Goal: Transaction & Acquisition: Purchase product/service

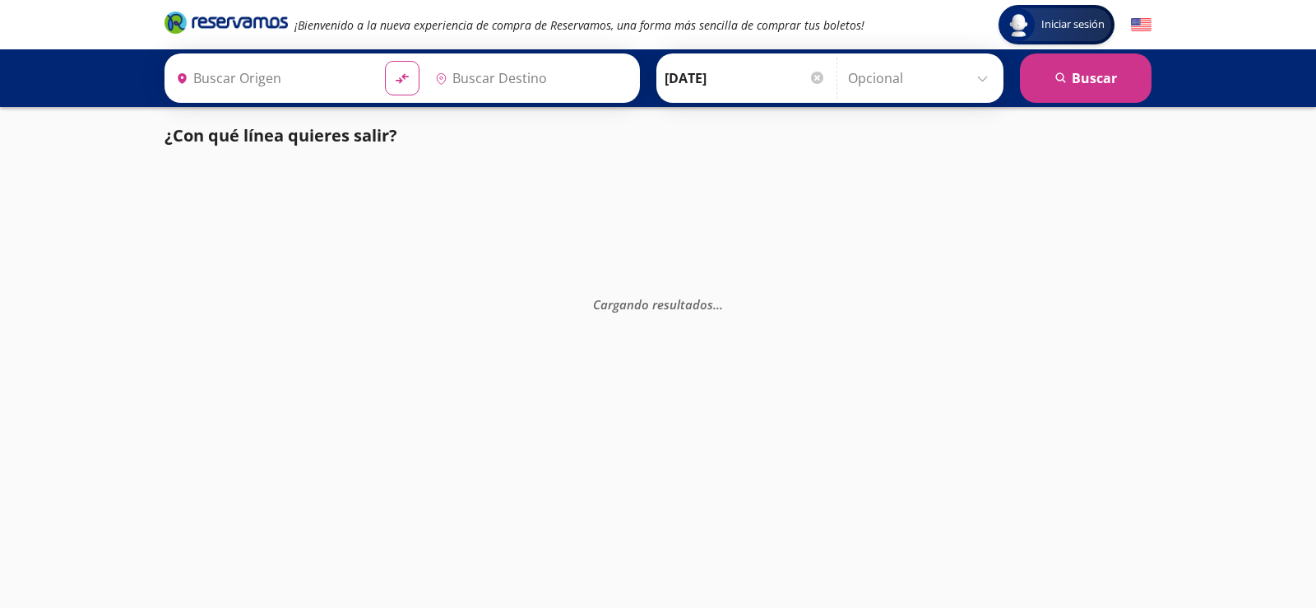
type input "Colima, Colima"
type input "[GEOGRAPHIC_DATA], [GEOGRAPHIC_DATA]"
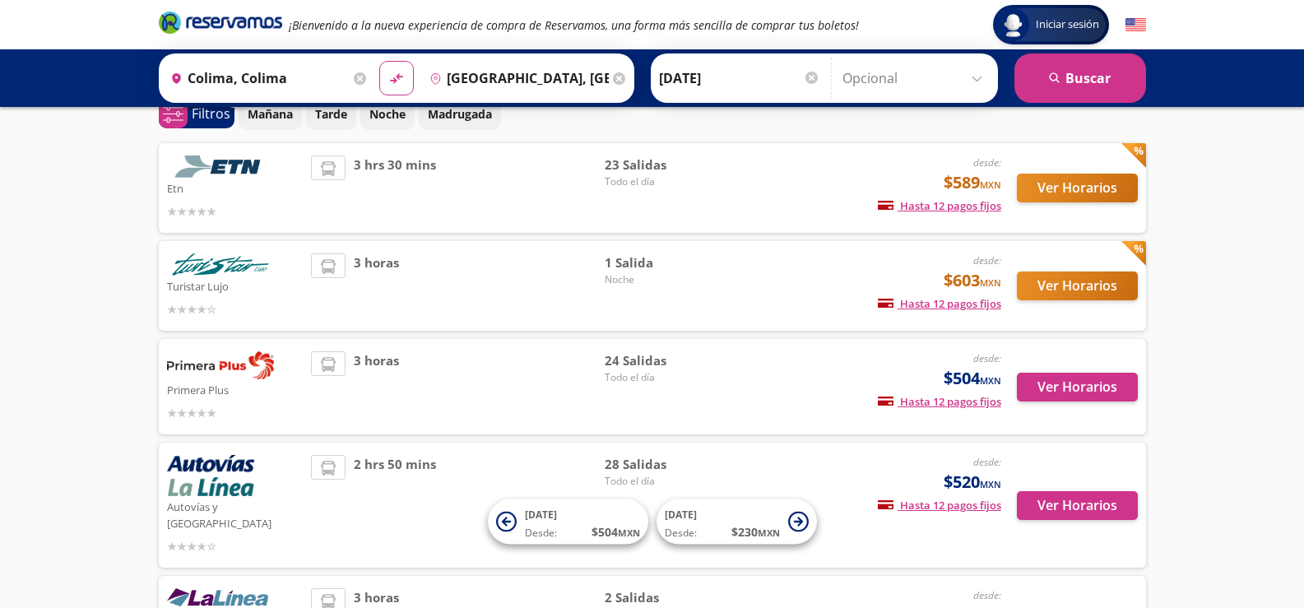
scroll to position [82, 0]
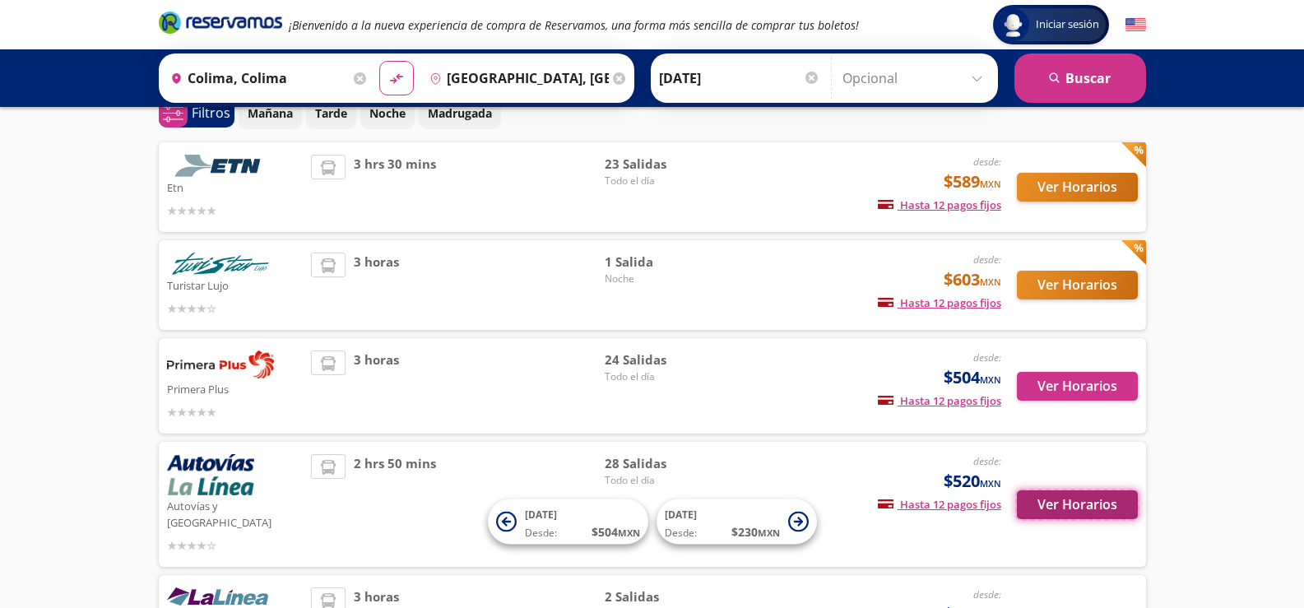
click at [1105, 498] on button "Ver Horarios" at bounding box center [1077, 504] width 121 height 29
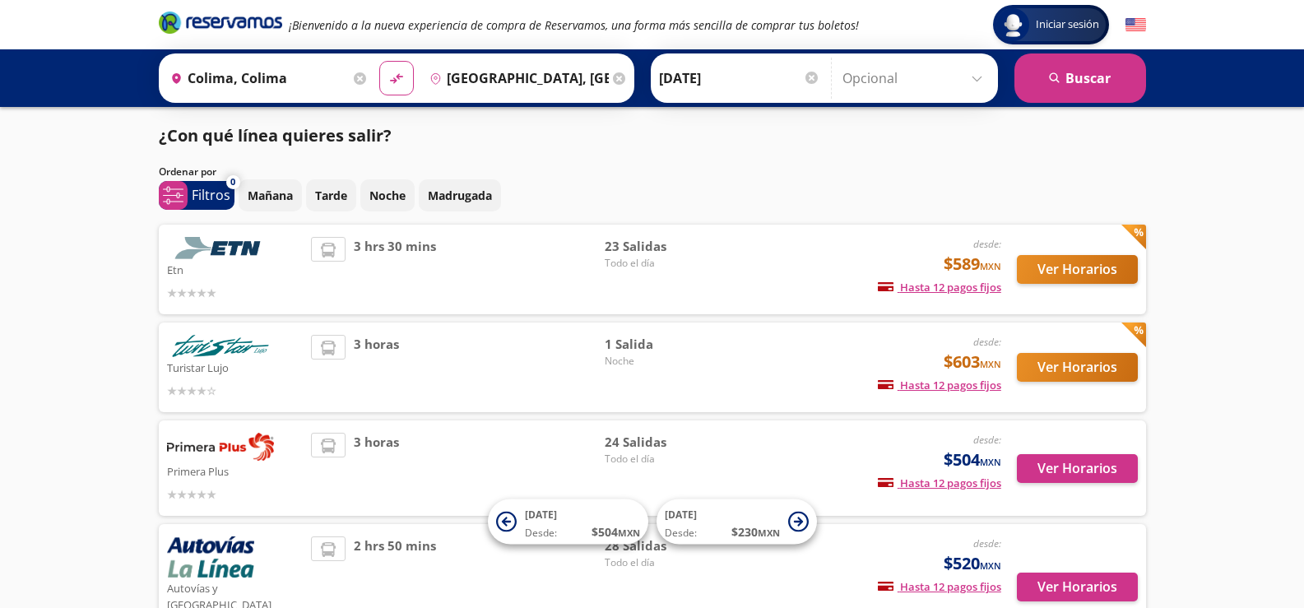
scroll to position [82, 0]
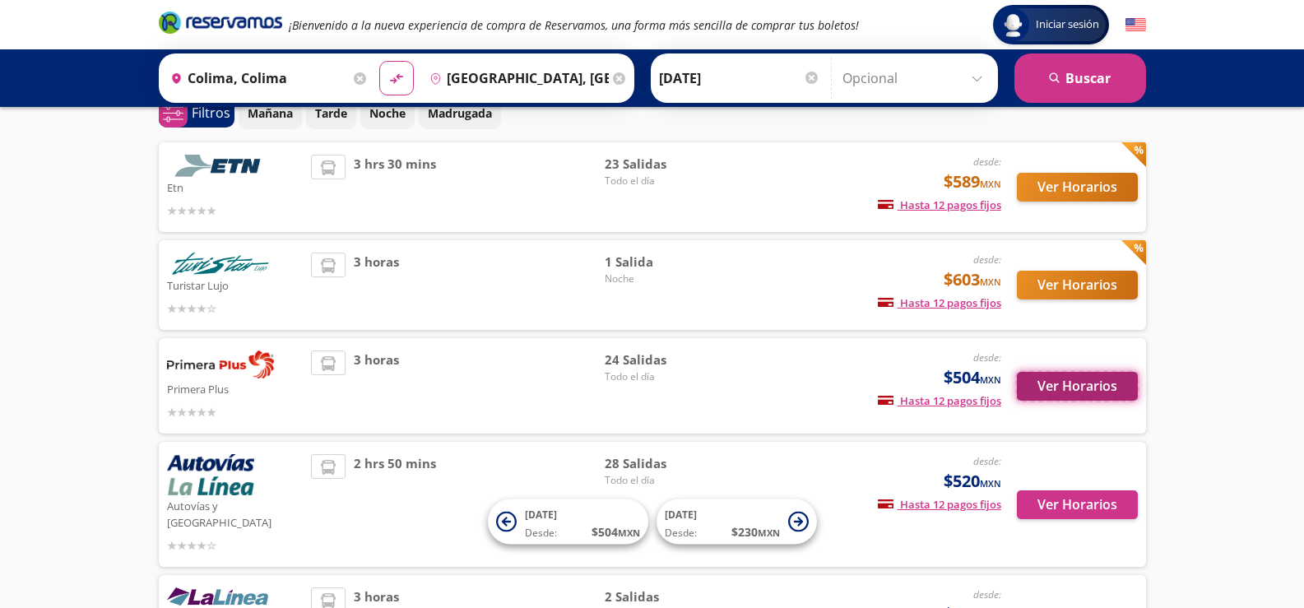
click at [1081, 390] on button "Ver Horarios" at bounding box center [1077, 386] width 121 height 29
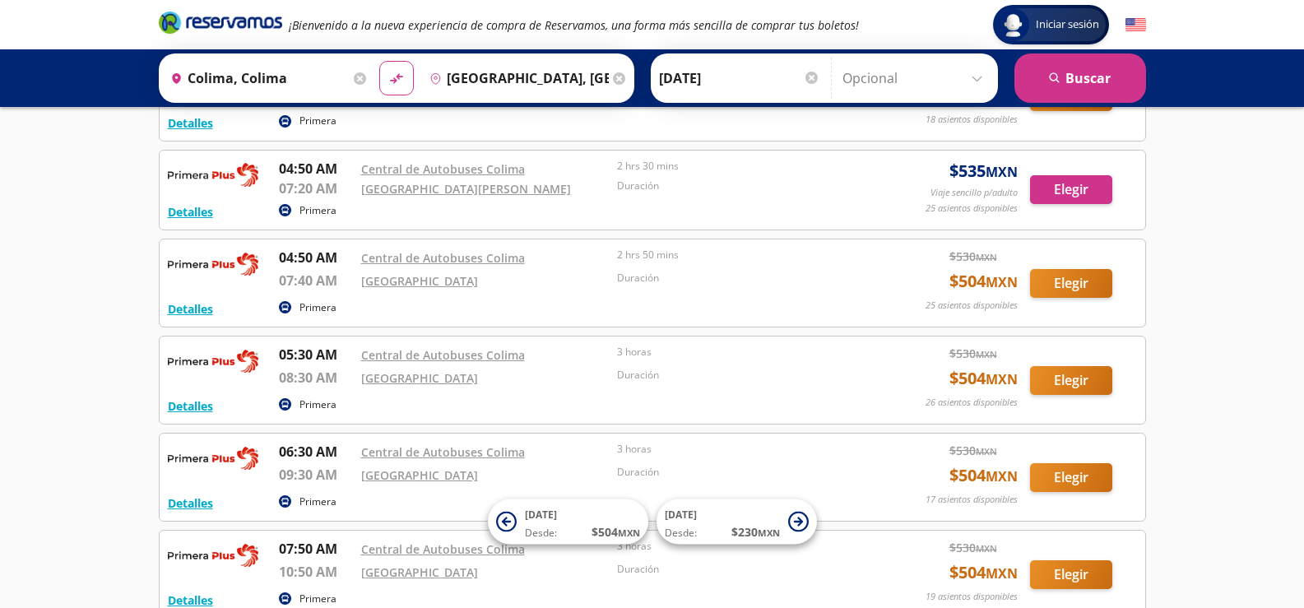
scroll to position [411, 0]
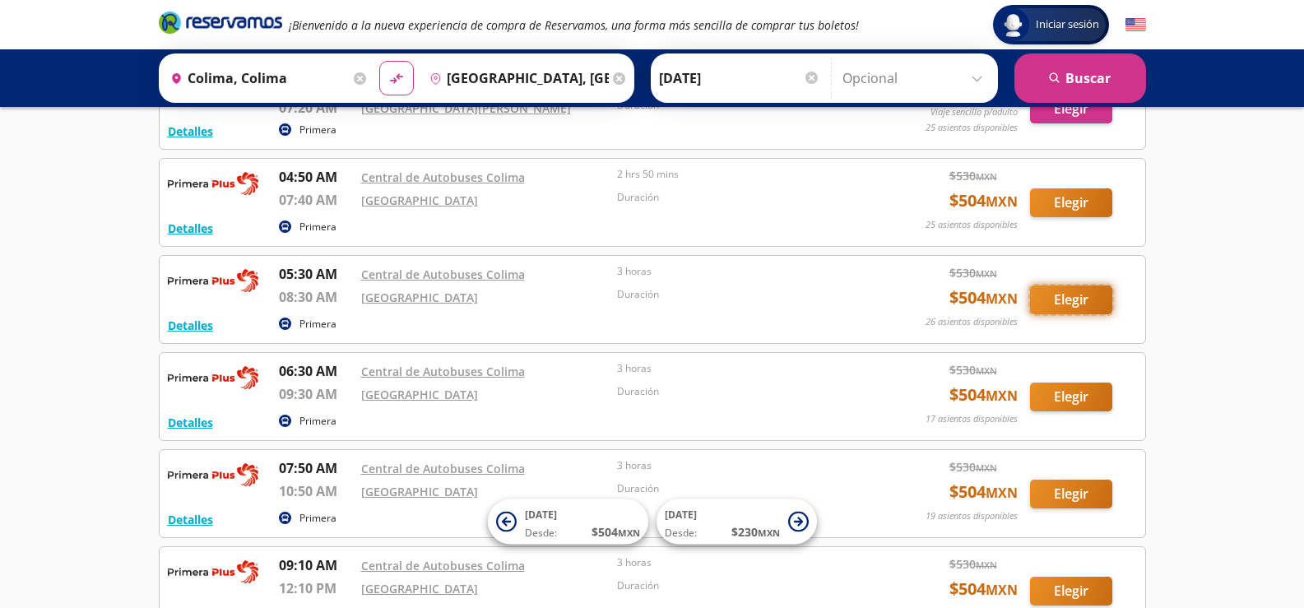
click at [1099, 309] on button "Elegir" at bounding box center [1071, 300] width 82 height 29
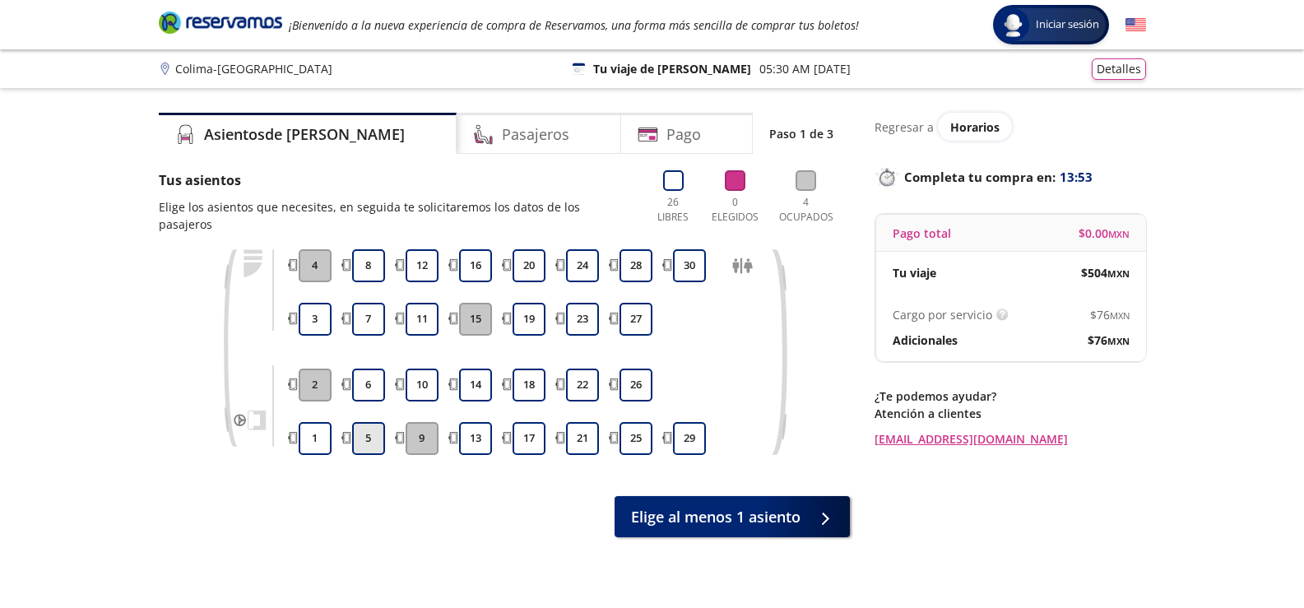
click at [365, 427] on button "5" at bounding box center [368, 438] width 33 height 33
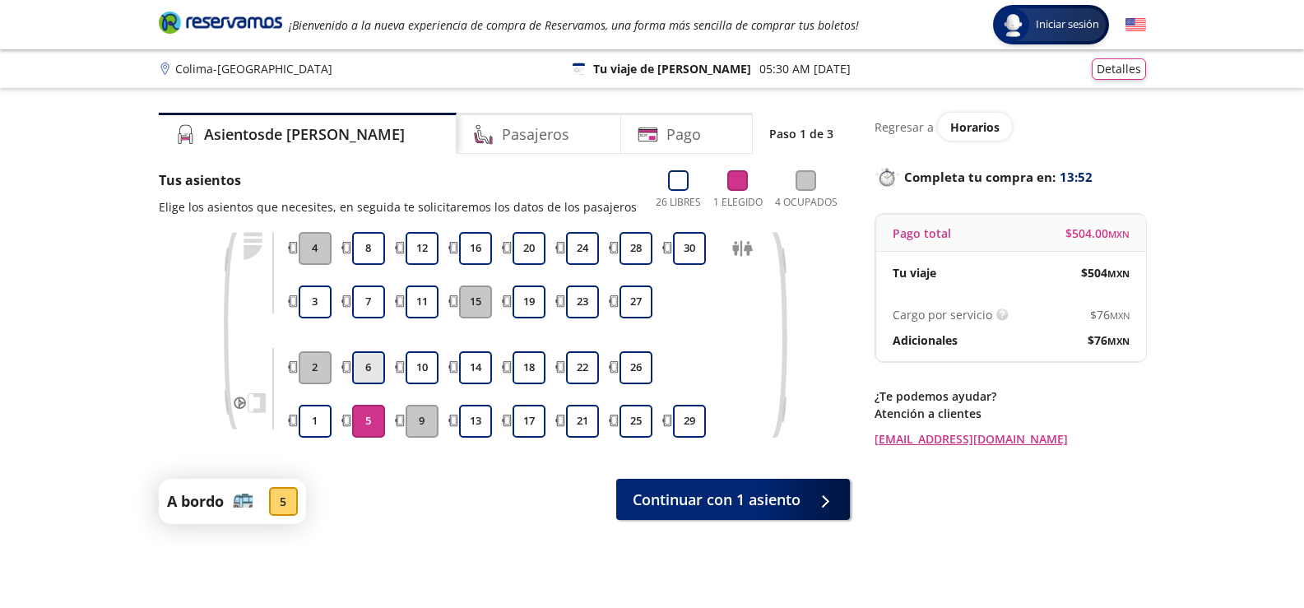
click at [374, 365] on button "6" at bounding box center [368, 367] width 33 height 33
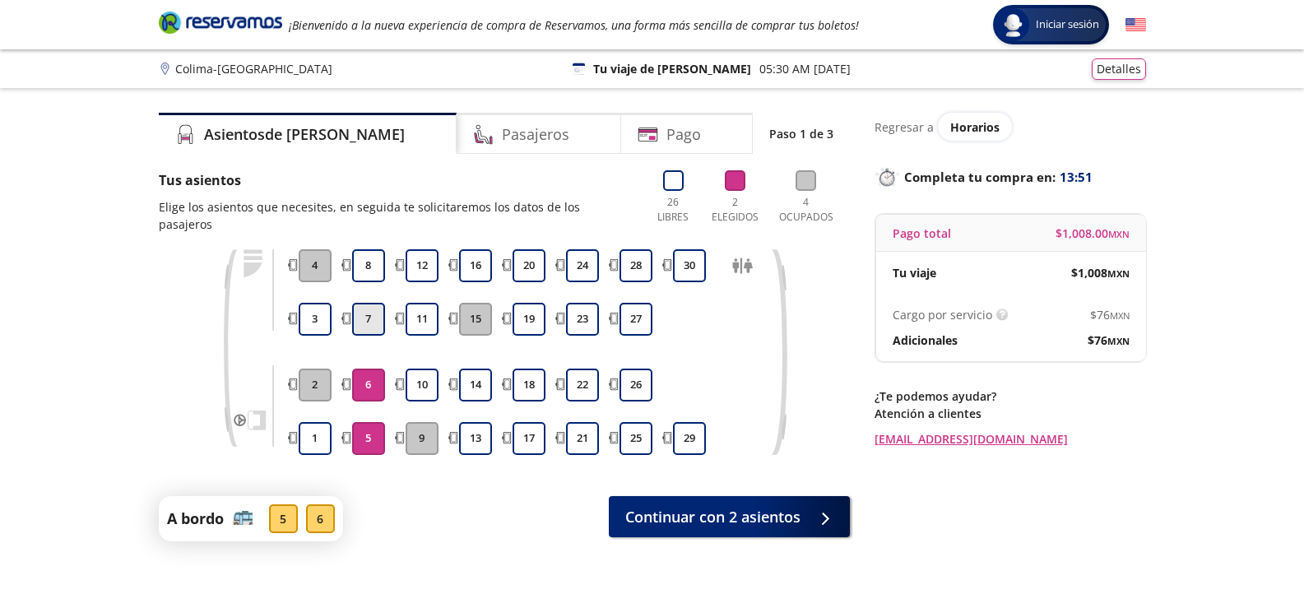
click at [373, 303] on button "7" at bounding box center [368, 319] width 33 height 33
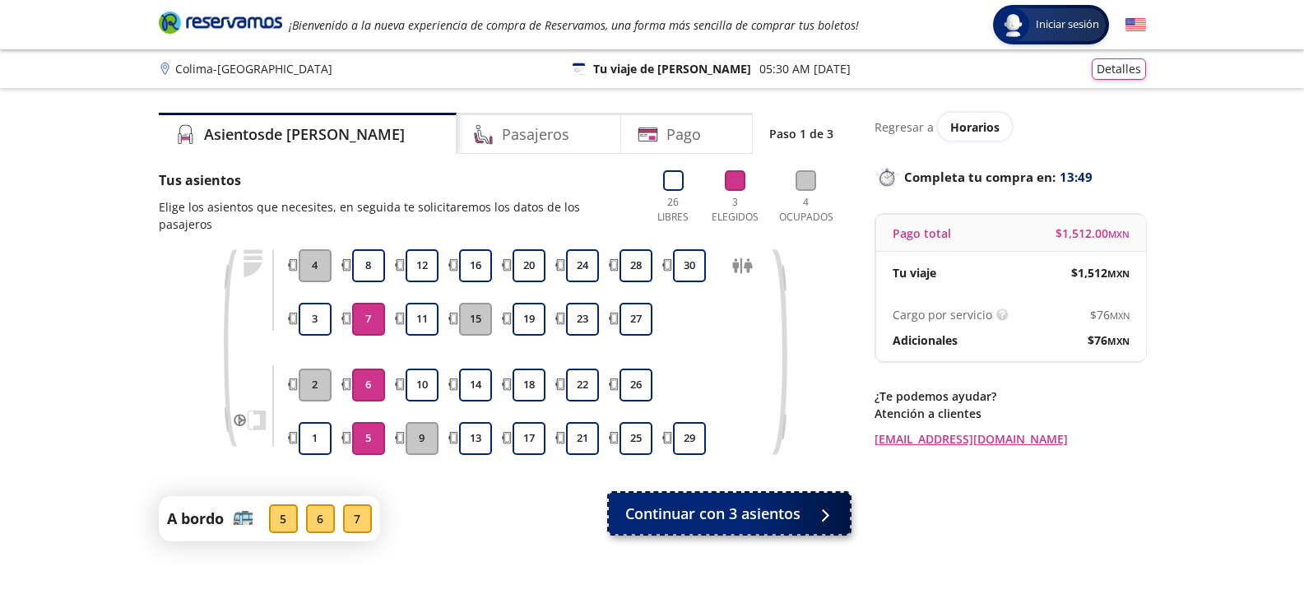
click at [723, 507] on span "Continuar con 3 asientos" at bounding box center [712, 514] width 175 height 22
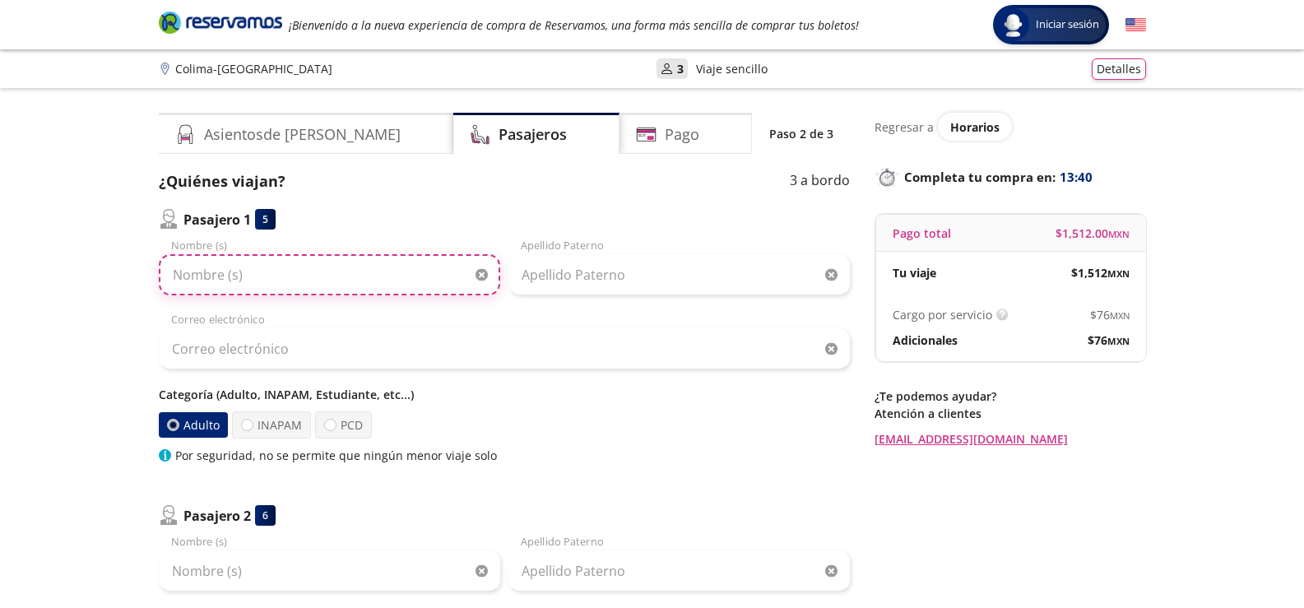
click at [290, 286] on input "Nombre (s)" at bounding box center [329, 274] width 341 height 41
type input "[PERSON_NAME]"
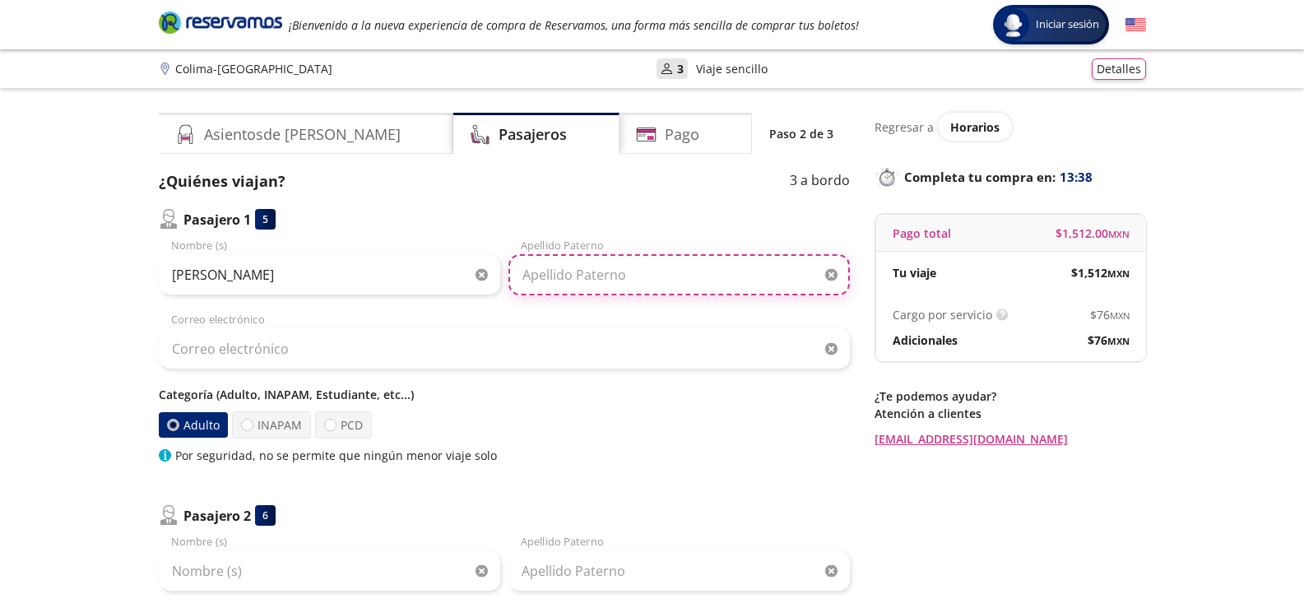
click at [638, 292] on input "Apellido Paterno" at bounding box center [678, 274] width 341 height 41
type input "[PERSON_NAME]"
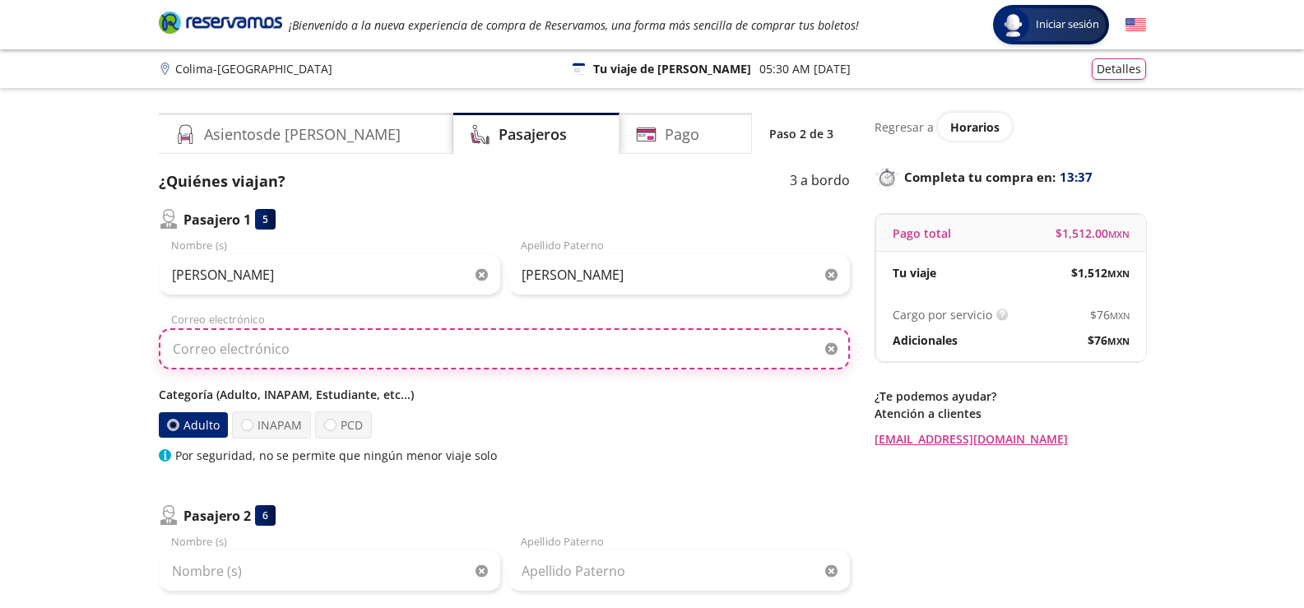
click at [292, 363] on input "Correo electrónico" at bounding box center [504, 348] width 691 height 41
type input "[EMAIL_ADDRESS][DOMAIN_NAME]"
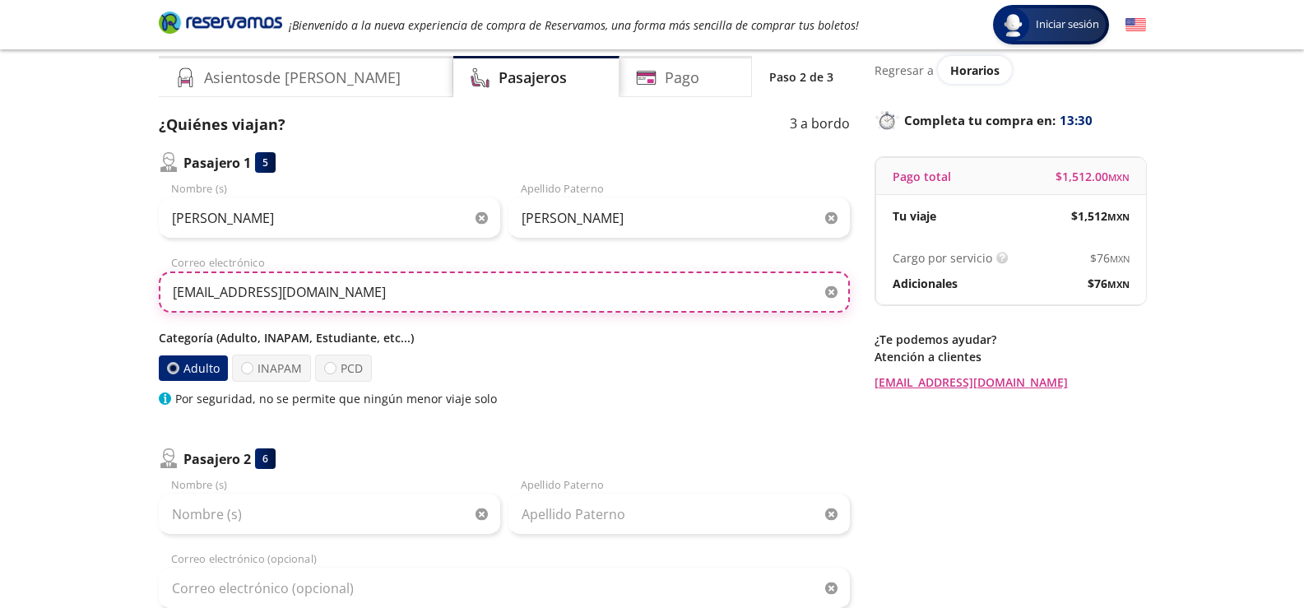
scroll to position [165, 0]
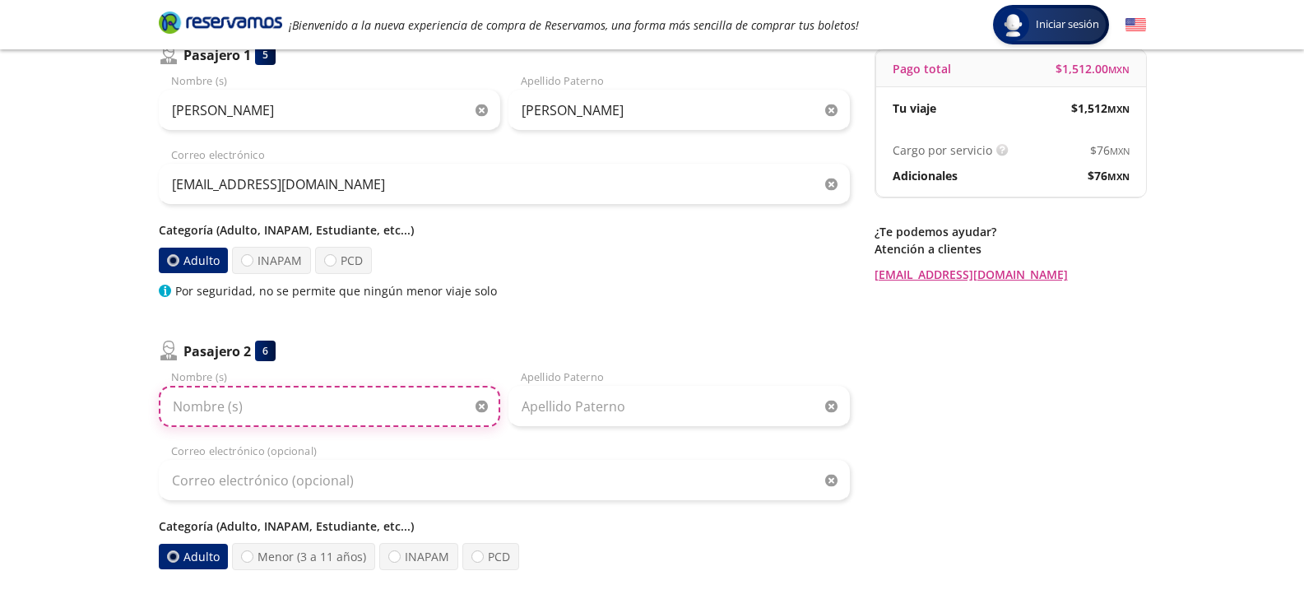
click at [264, 413] on input "Nombre (s)" at bounding box center [329, 406] width 341 height 41
type input "[PERSON_NAME]"
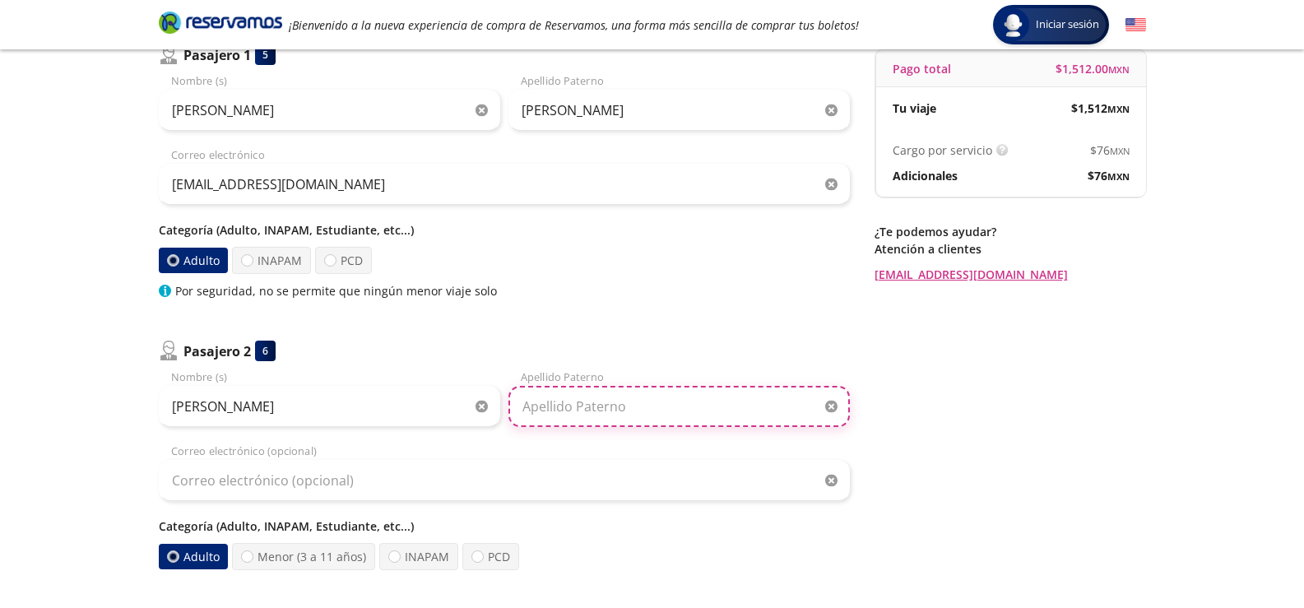
click at [577, 410] on input "Apellido Paterno" at bounding box center [678, 406] width 341 height 41
type input "[PERSON_NAME]"
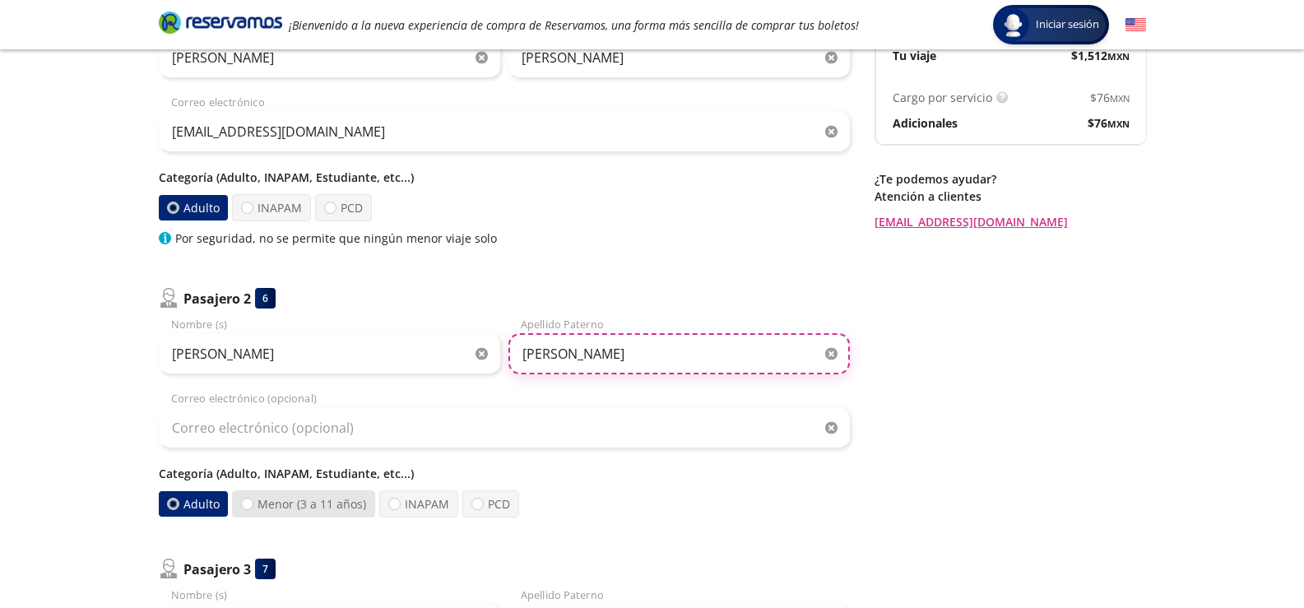
scroll to position [247, 0]
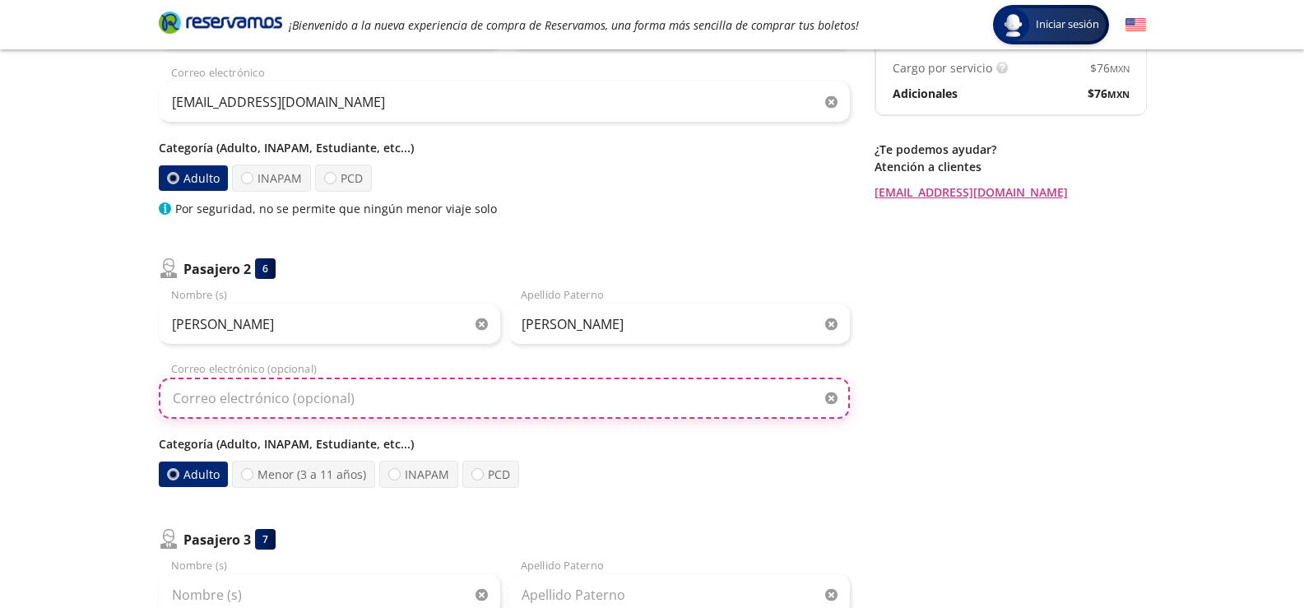
click at [290, 401] on input "Correo electrónico (opcional)" at bounding box center [504, 398] width 691 height 41
type input "s"
type input "[EMAIL_ADDRESS][DOMAIN_NAME]"
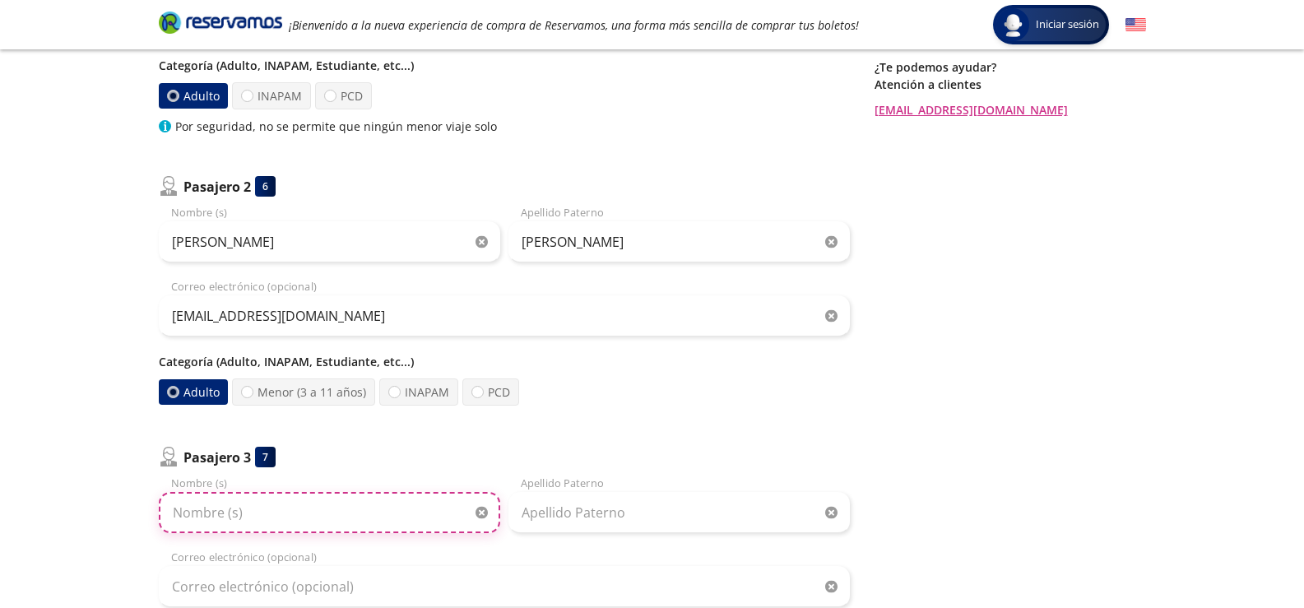
click at [298, 514] on input "Nombre (s)" at bounding box center [329, 512] width 341 height 41
type input "[PERSON_NAME]"
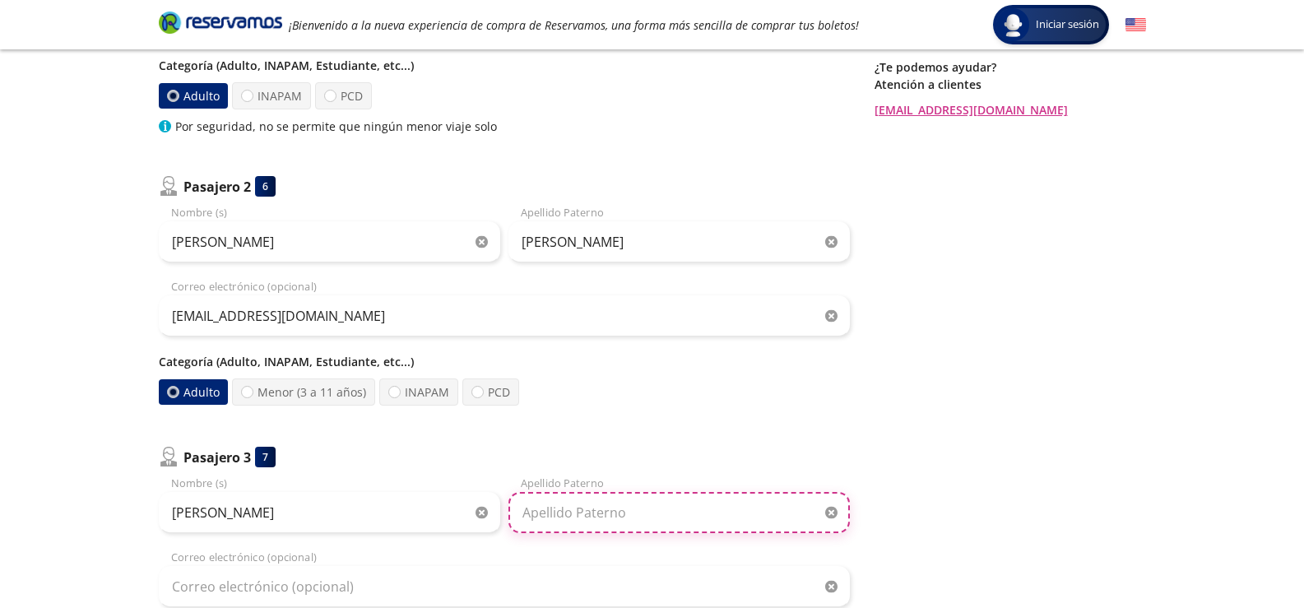
click at [618, 519] on input "Apellido Paterno" at bounding box center [678, 512] width 341 height 41
type input "[PERSON_NAME]"
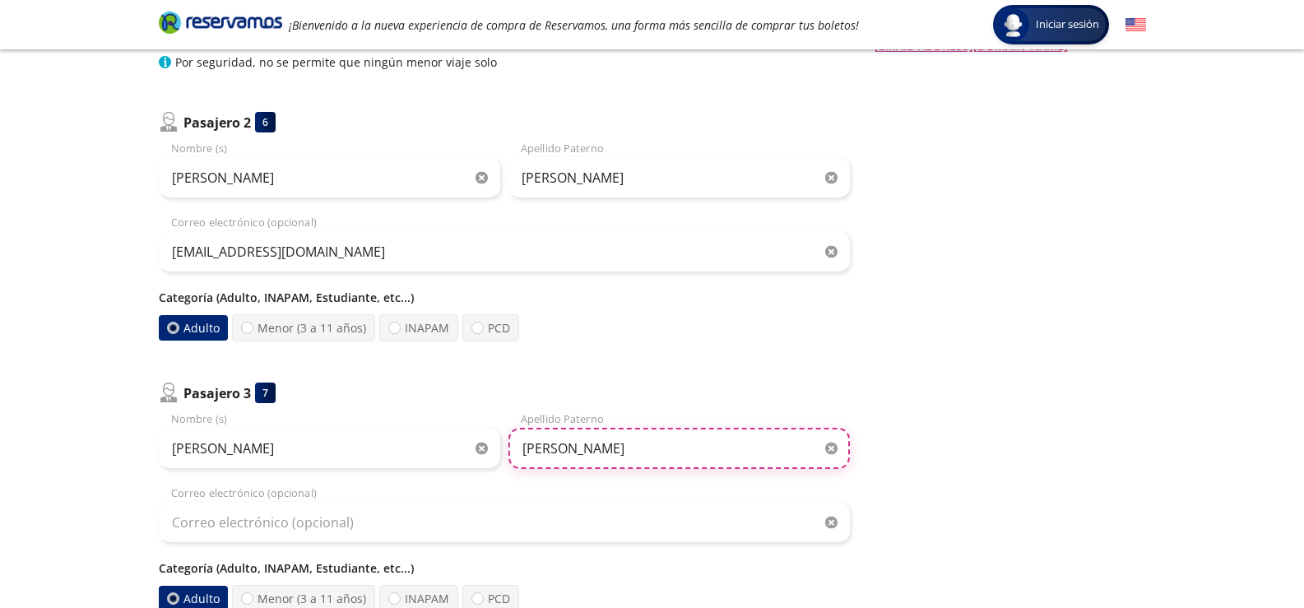
scroll to position [494, 0]
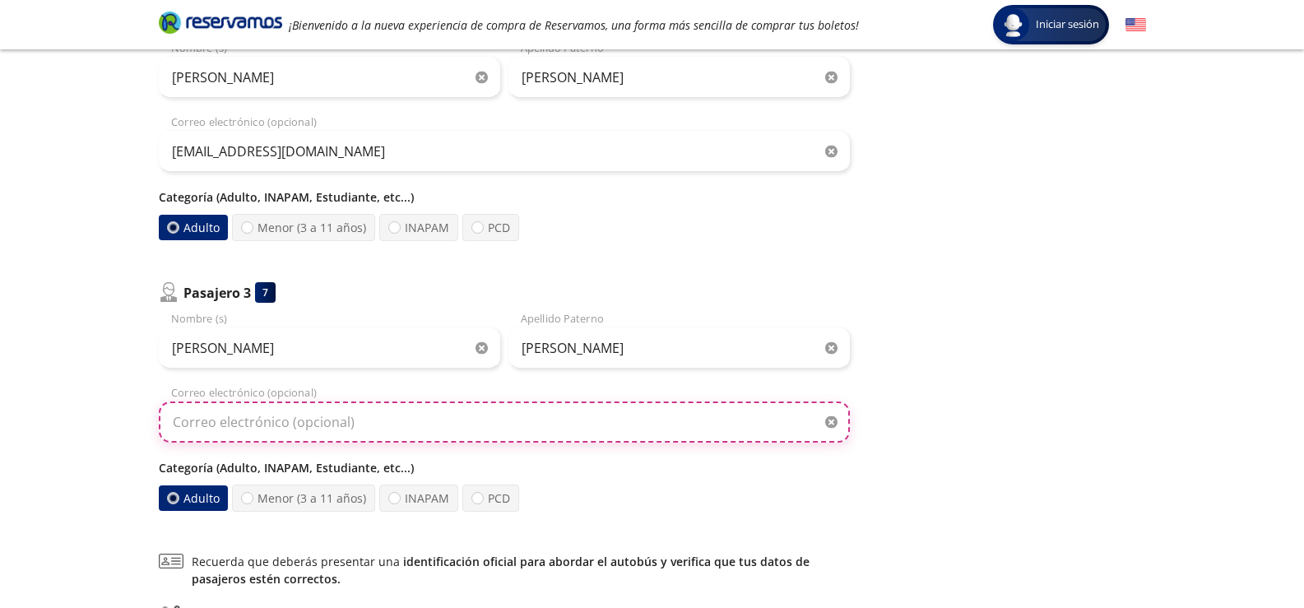
click at [280, 424] on input "Correo electrónico (opcional)" at bounding box center [504, 422] width 691 height 41
type input "[EMAIL_ADDRESS][DOMAIN_NAME]"
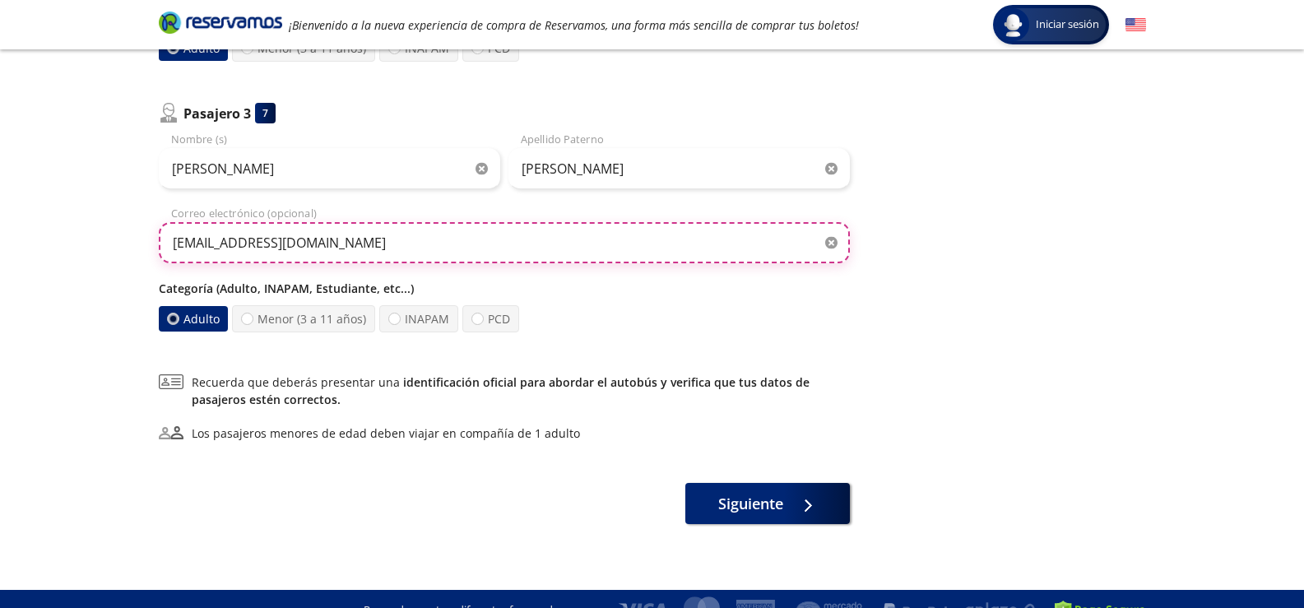
scroll to position [696, 0]
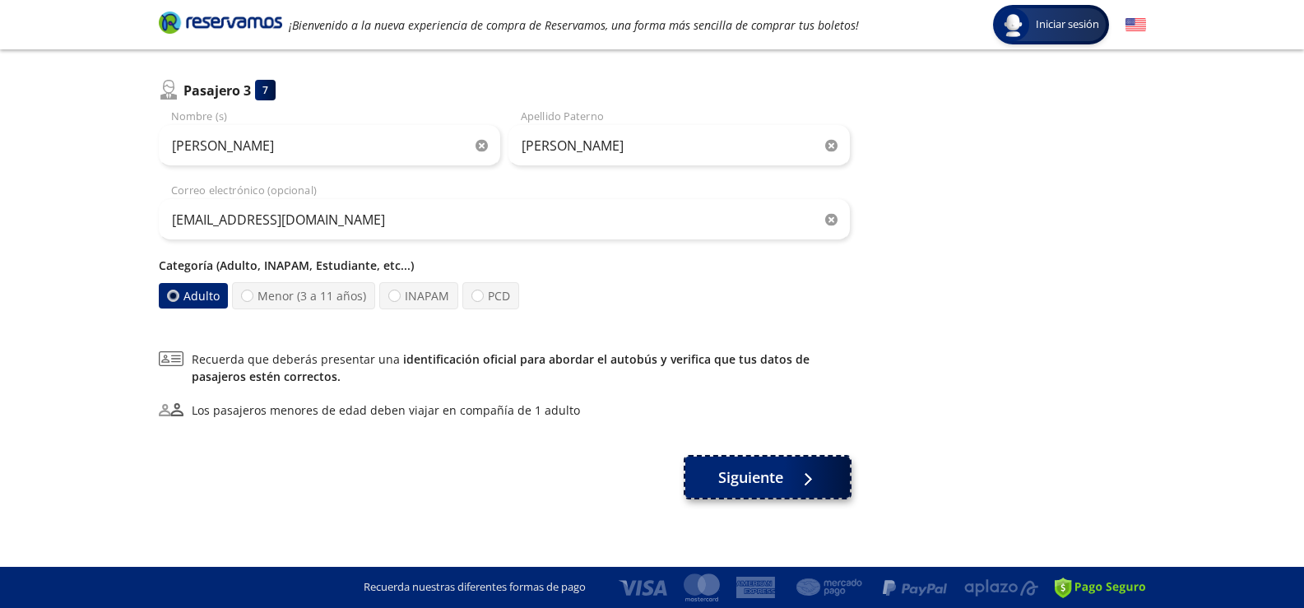
click at [771, 483] on span "Siguiente" at bounding box center [750, 478] width 65 height 22
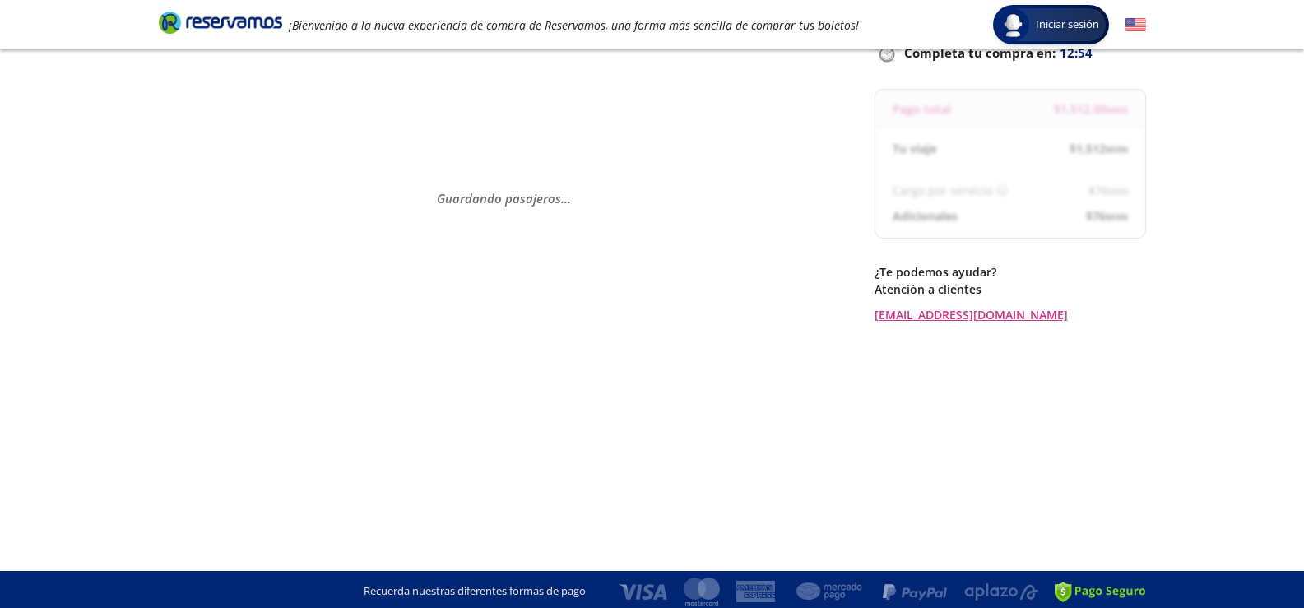
scroll to position [128, 0]
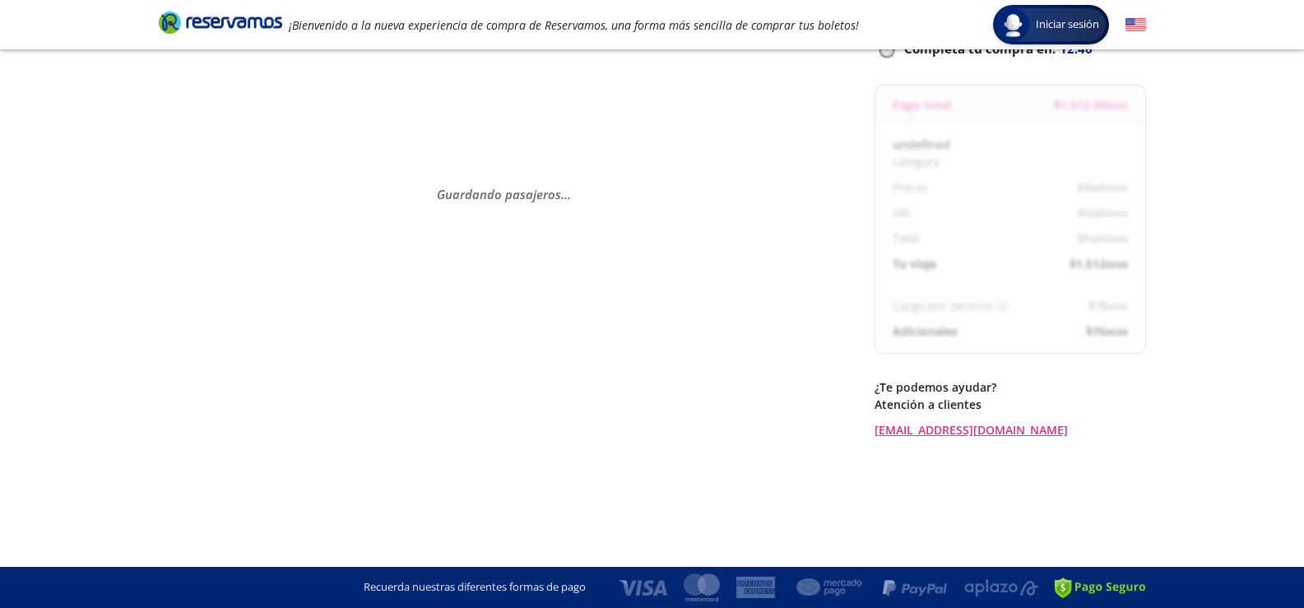
select select "MX"
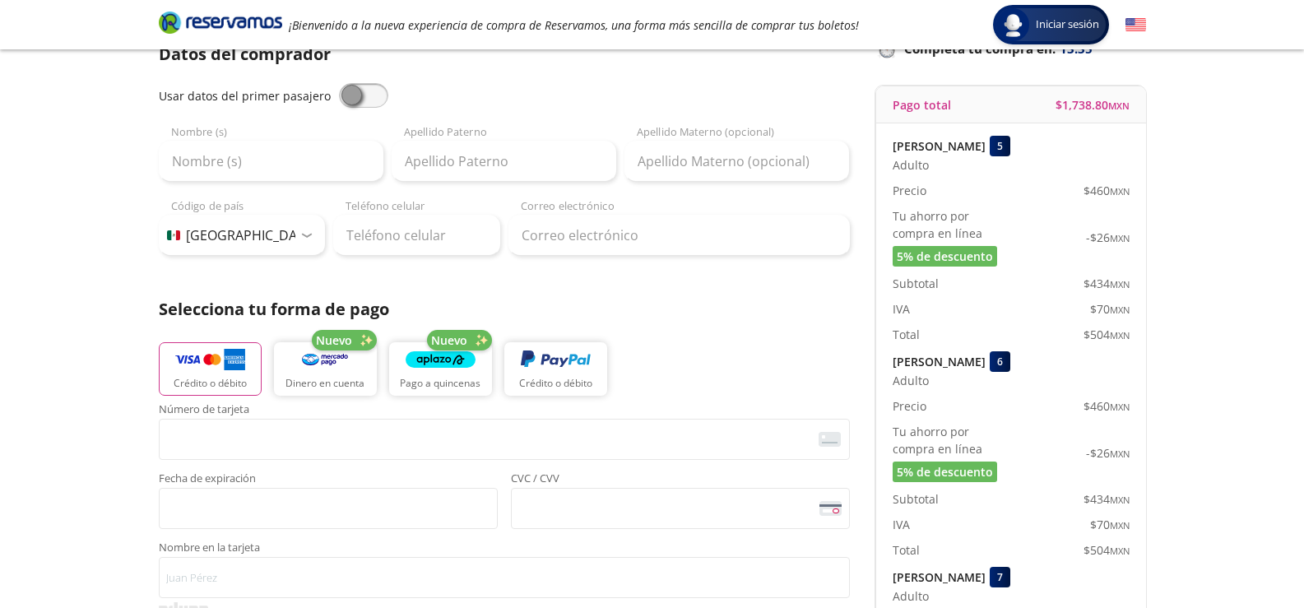
click at [373, 97] on span at bounding box center [363, 95] width 49 height 25
click at [339, 83] on input "checkbox" at bounding box center [339, 83] width 0 height 0
type input "[PERSON_NAME]"
type input "[EMAIL_ADDRESS][DOMAIN_NAME]"
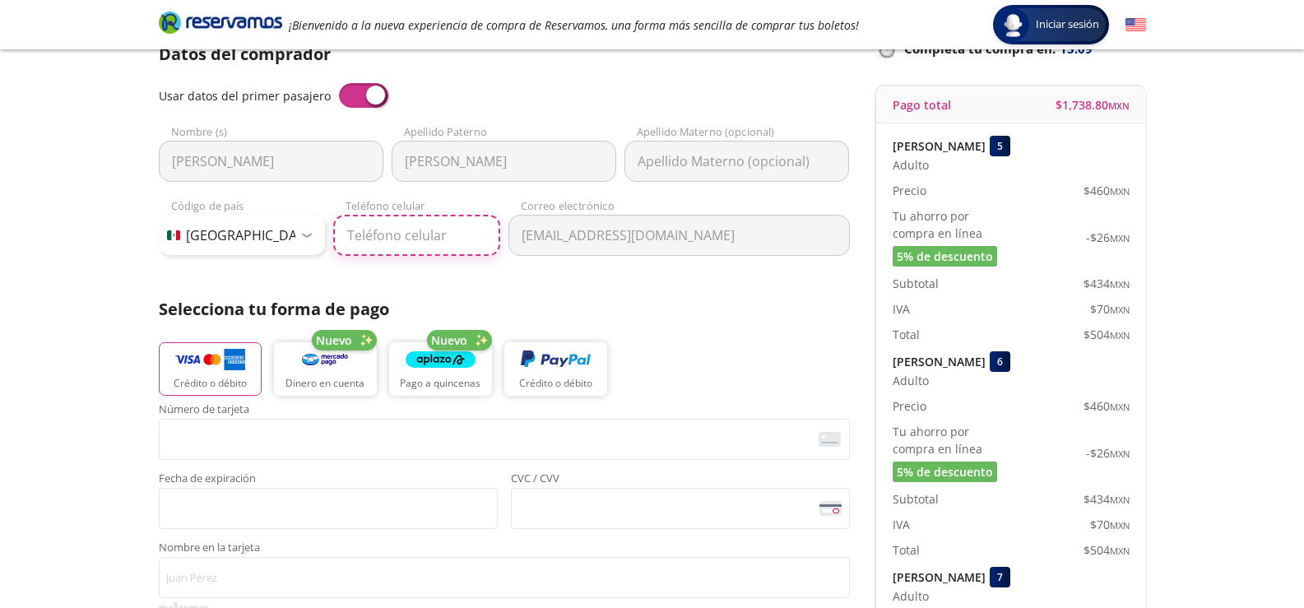
click at [400, 244] on input "Teléfono celular" at bounding box center [416, 235] width 167 height 41
type input "[PHONE_NUMBER]"
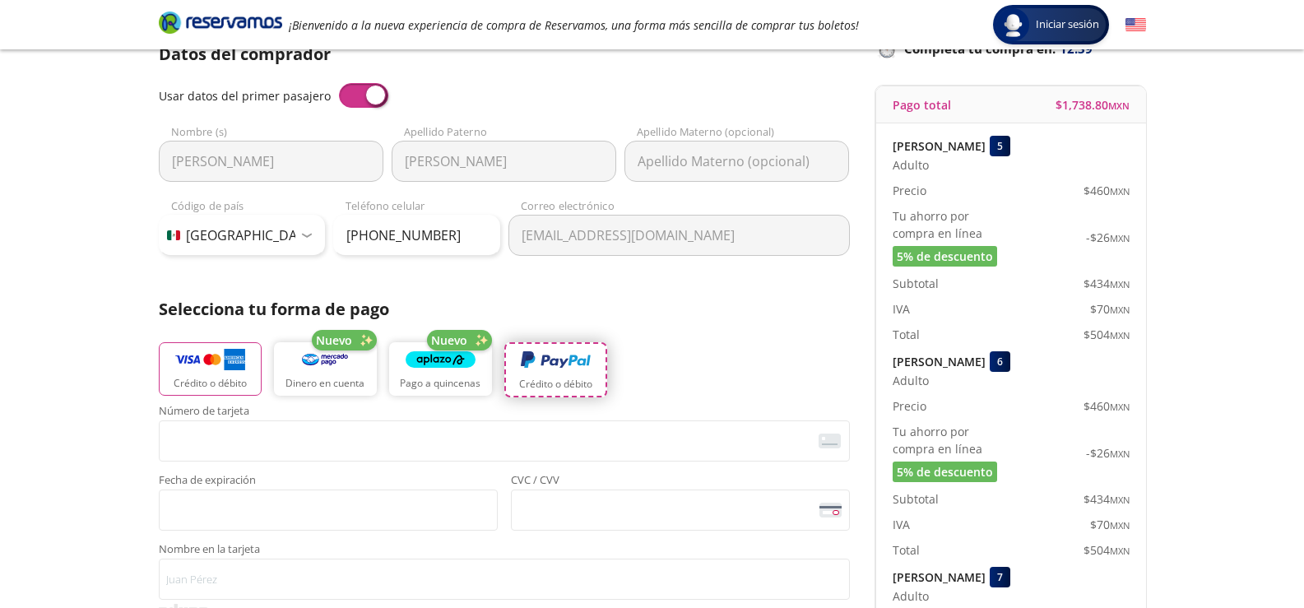
click at [576, 372] on button "Crédito o débito" at bounding box center [555, 369] width 103 height 55
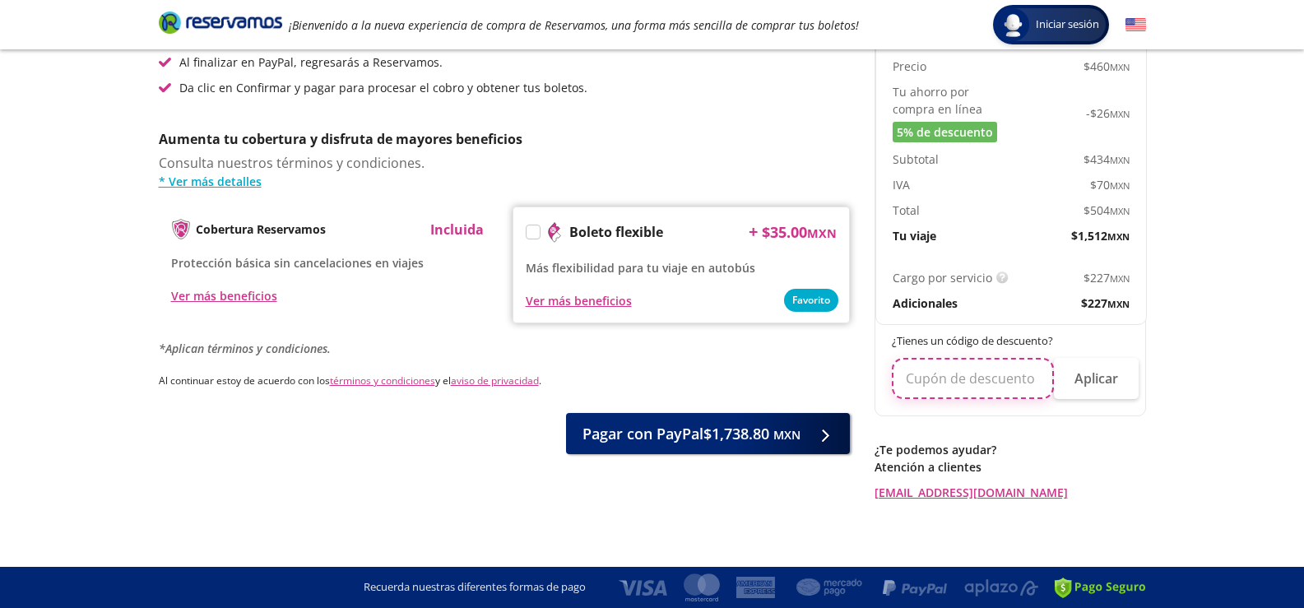
scroll to position [682, 0]
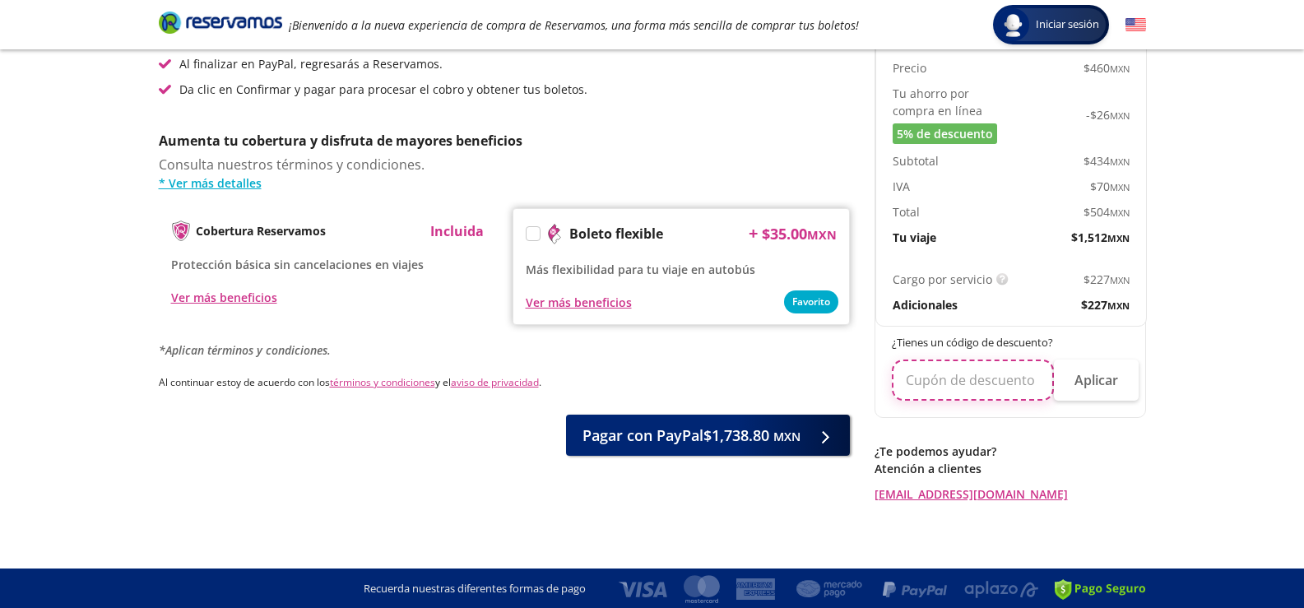
click at [951, 383] on input "text" at bounding box center [973, 380] width 162 height 41
click at [203, 192] on div "Aumenta tu cobertura y disfruta de mayores beneficios Consulta nuestros término…" at bounding box center [504, 245] width 691 height 228
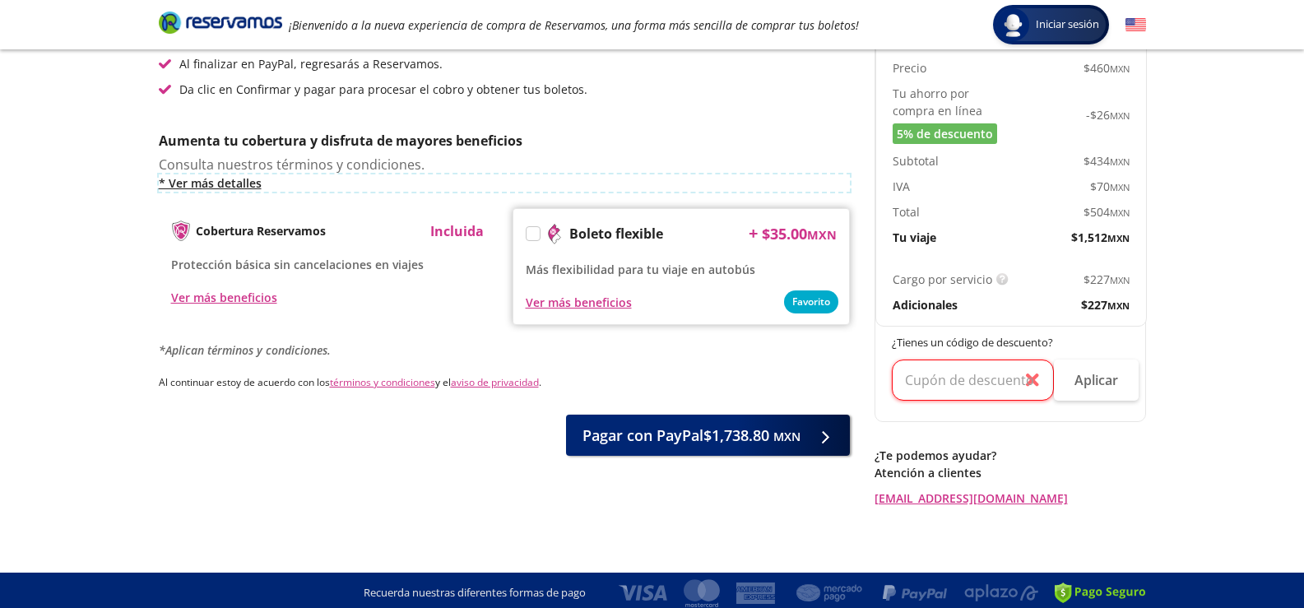
click at [206, 181] on link "* Ver más detalles" at bounding box center [504, 182] width 691 height 17
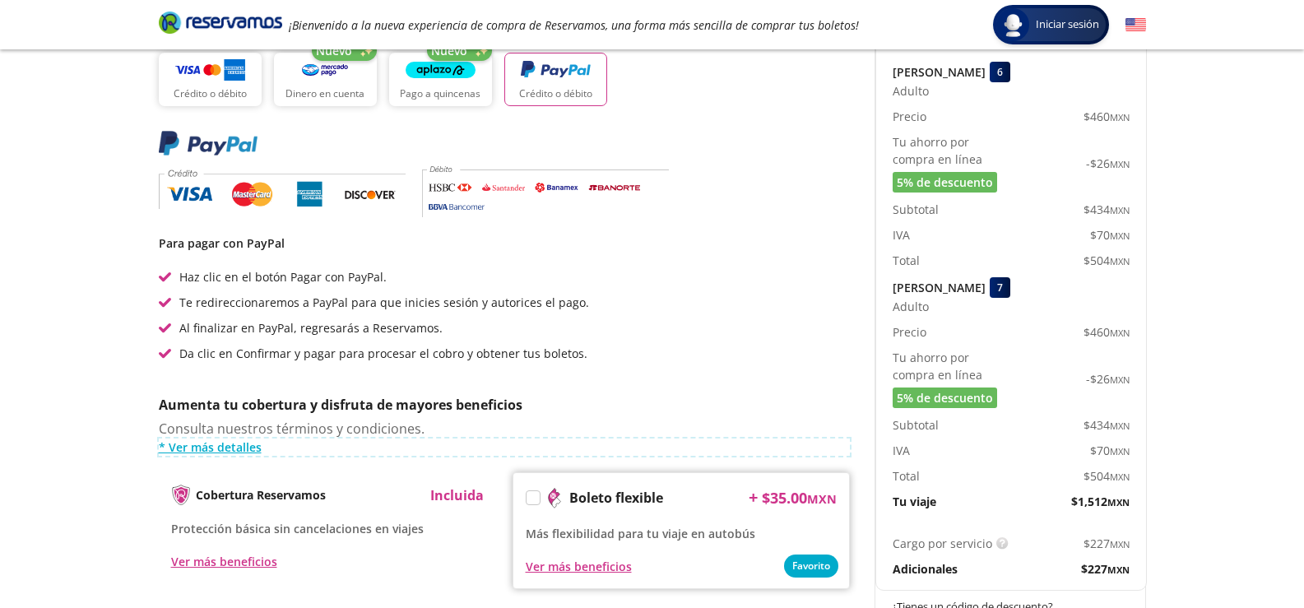
scroll to position [411, 0]
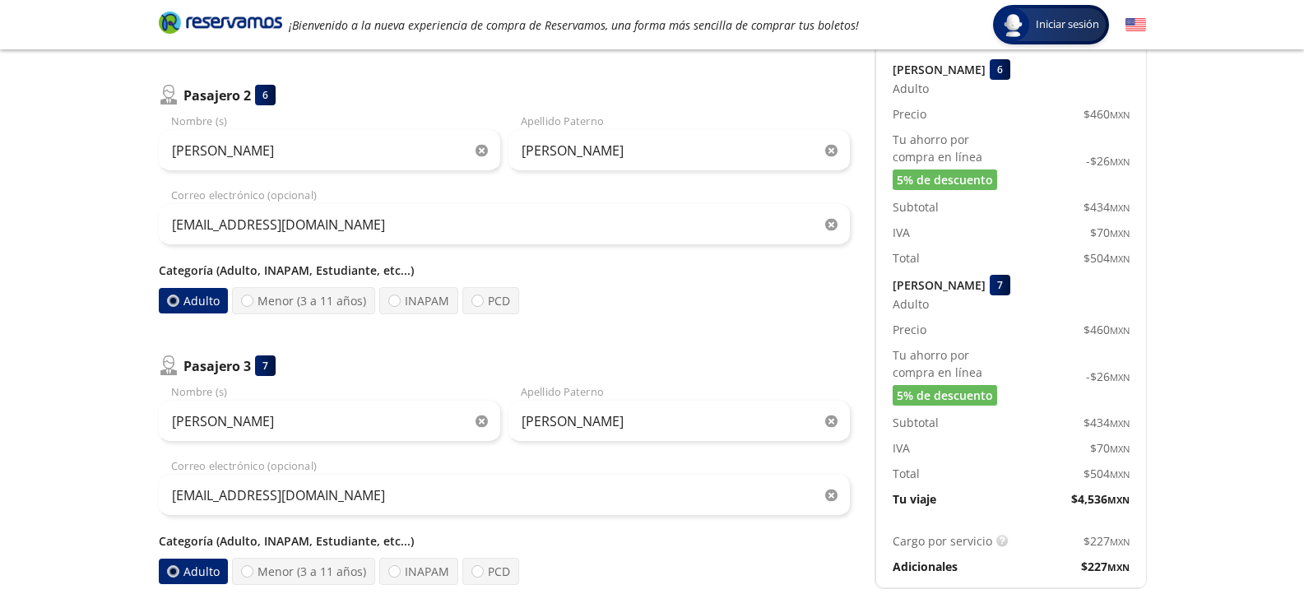
scroll to position [449, 0]
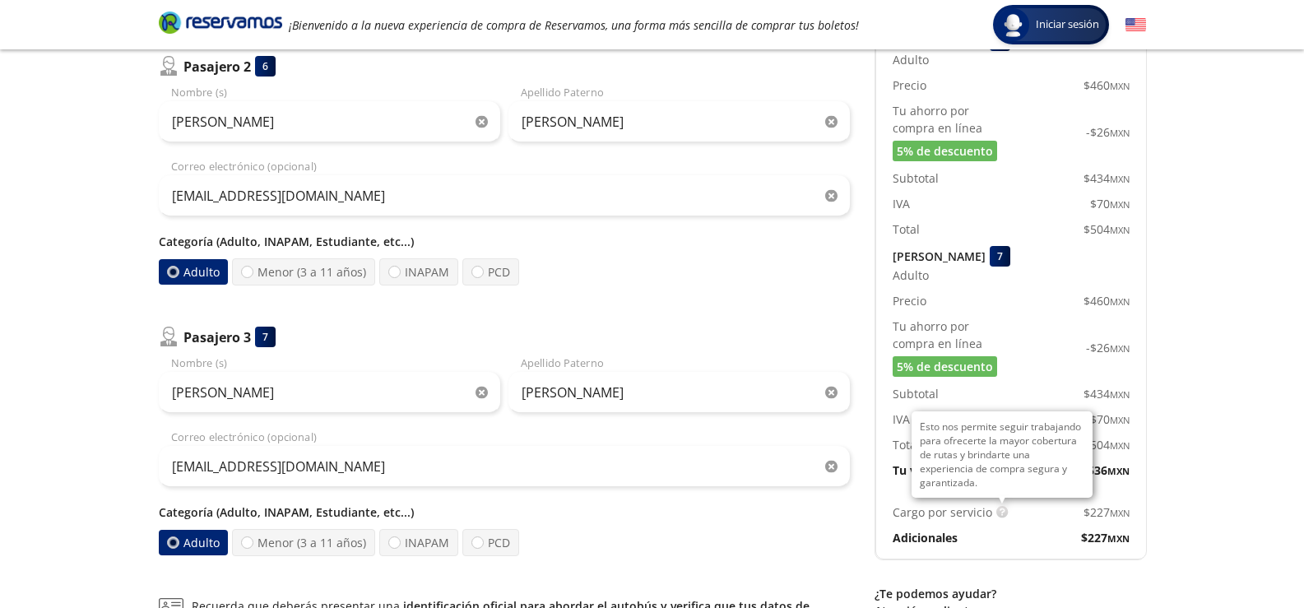
click at [996, 514] on img at bounding box center [1002, 512] width 12 height 12
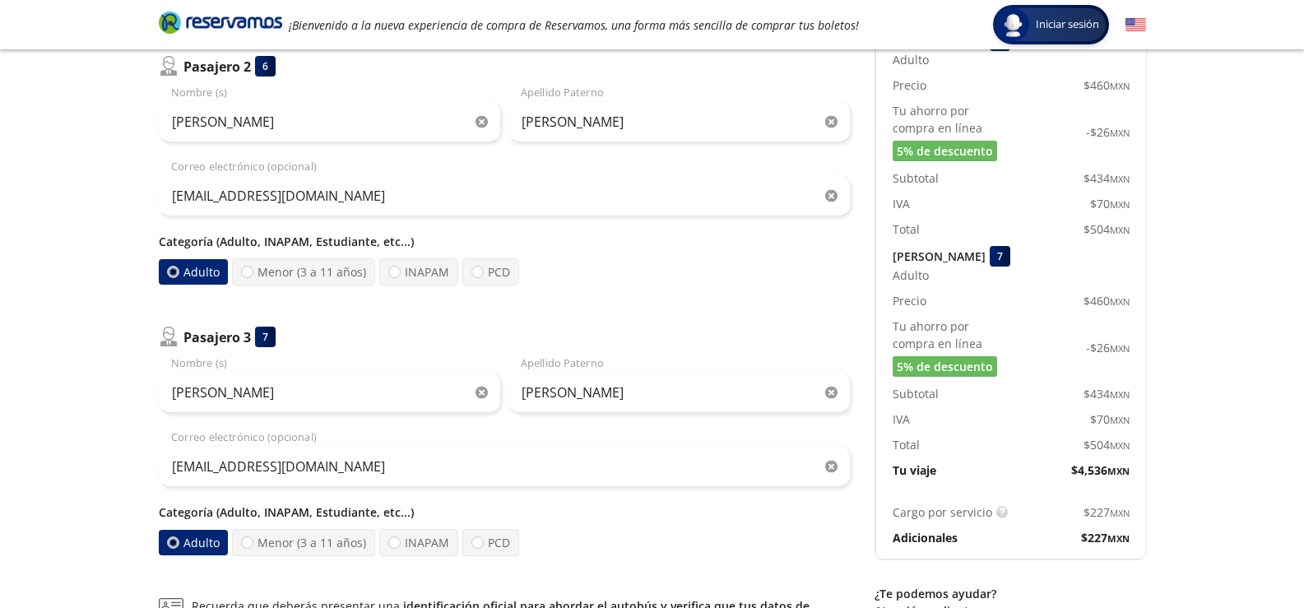
click at [1114, 543] on small "MXN" at bounding box center [1118, 538] width 22 height 12
click at [921, 540] on div "Adicionales $ 227 MXN" at bounding box center [1011, 537] width 237 height 17
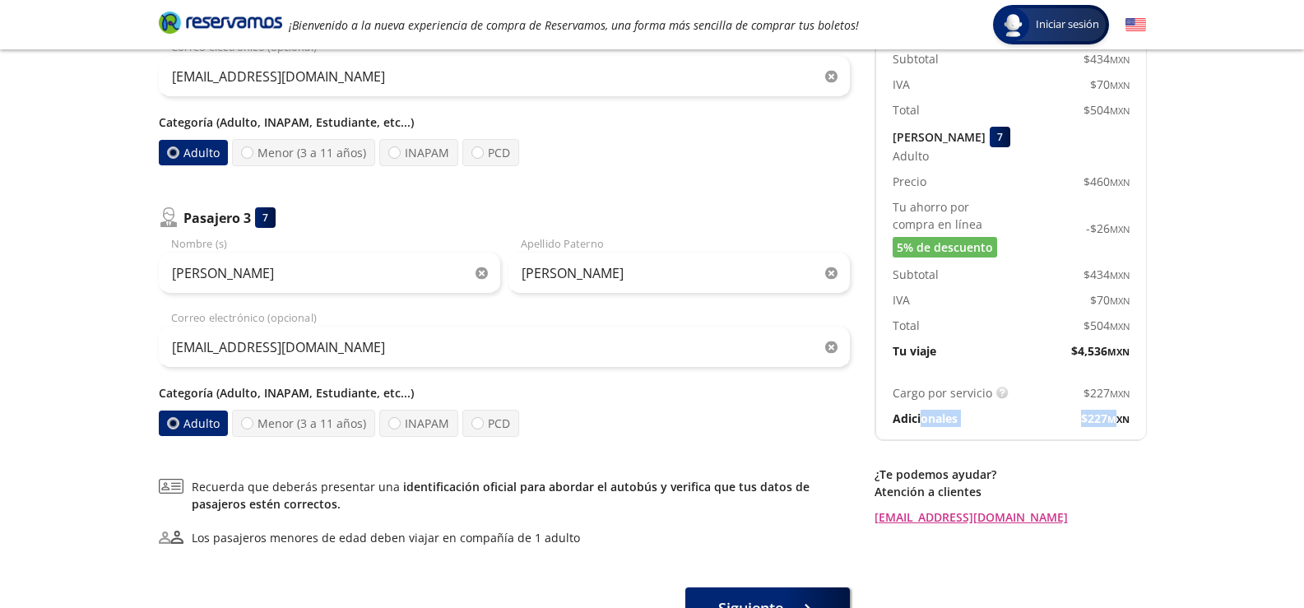
scroll to position [696, 0]
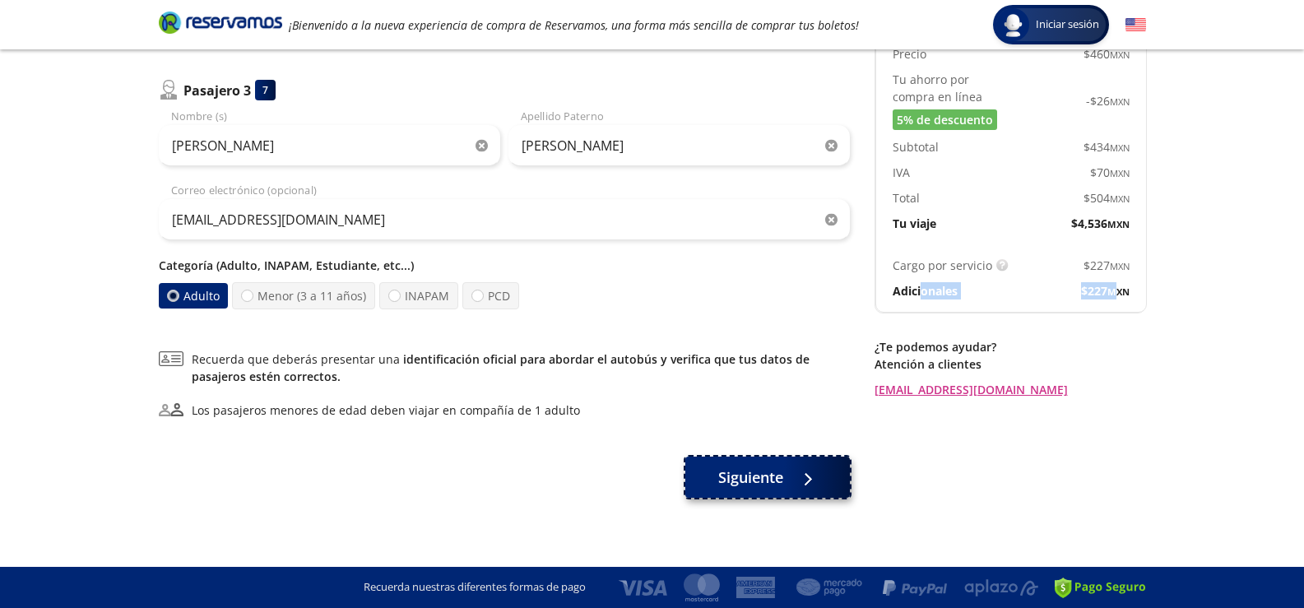
click at [740, 467] on span "Siguiente" at bounding box center [750, 478] width 65 height 22
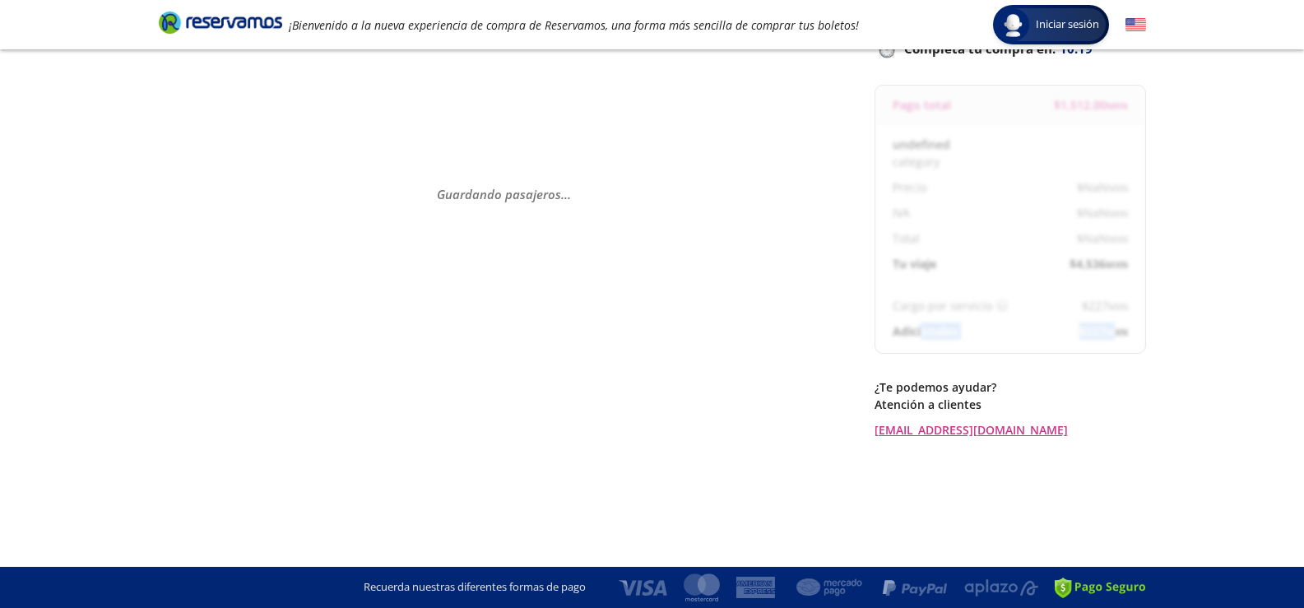
scroll to position [128, 0]
select select "MX"
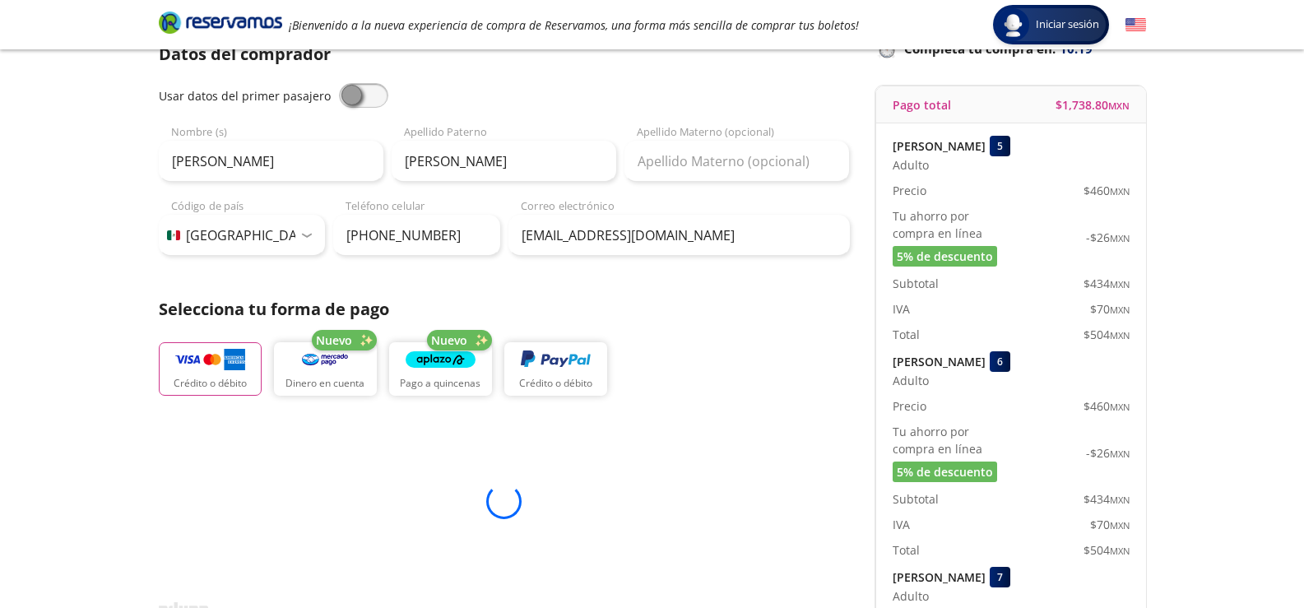
scroll to position [576, 0]
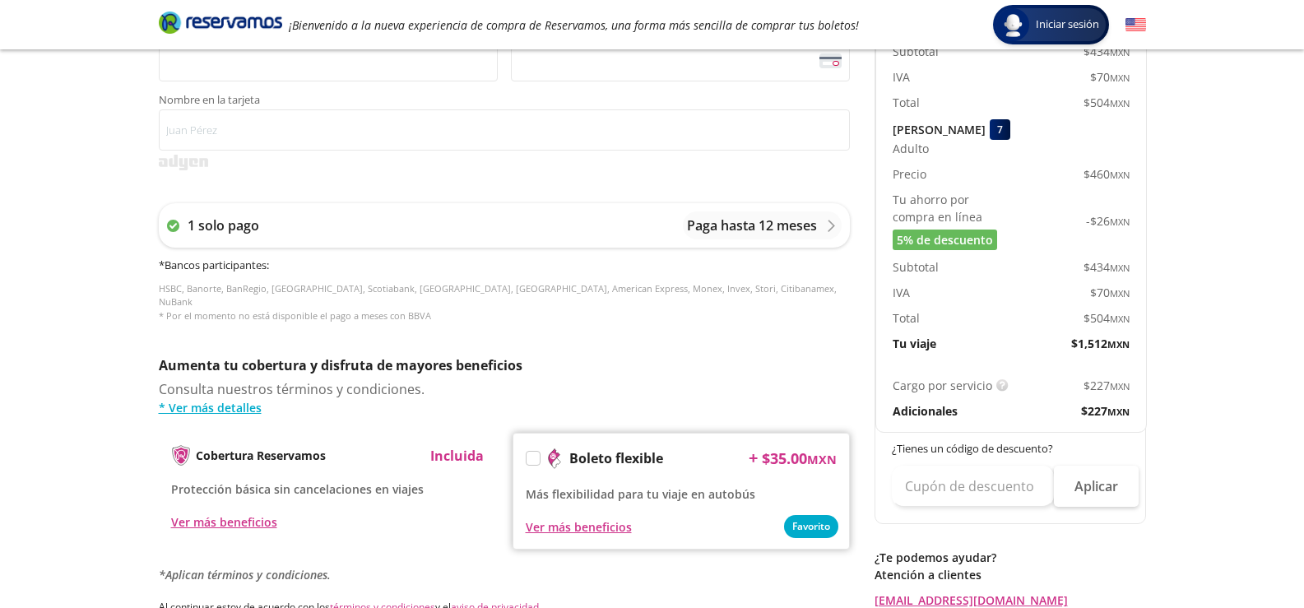
click at [524, 439] on div "Boleto flexible + $ 35.00 MXN Más flexibilidad para tu viaje en autobús Favorit…" at bounding box center [681, 491] width 337 height 117
click at [535, 452] on label at bounding box center [533, 458] width 13 height 13
click at [535, 456] on input "Boleto flexible" at bounding box center [532, 461] width 11 height 11
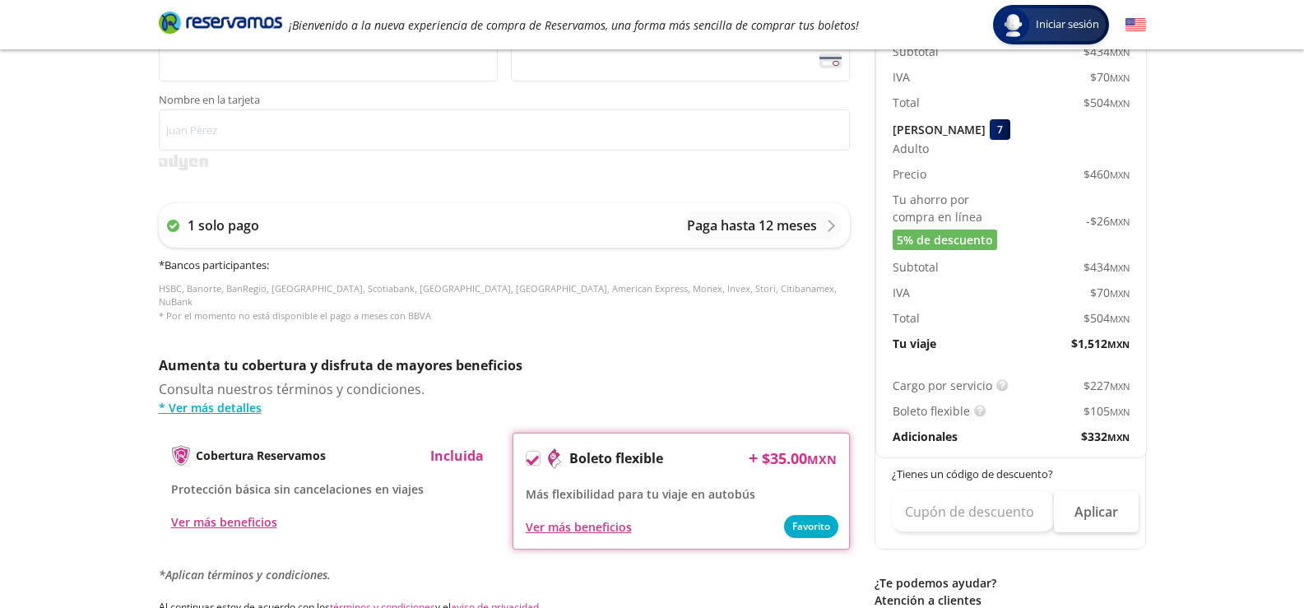
click at [534, 454] on icon at bounding box center [533, 460] width 12 height 12
click at [534, 456] on input "Boleto flexible" at bounding box center [532, 461] width 11 height 11
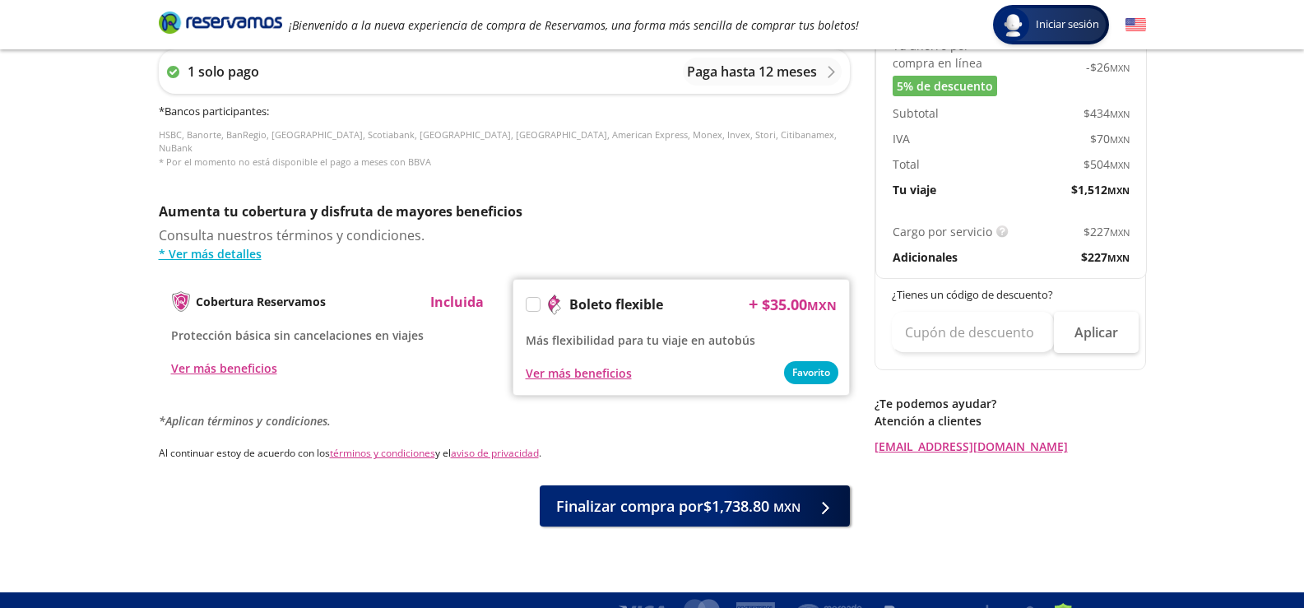
scroll to position [742, 0]
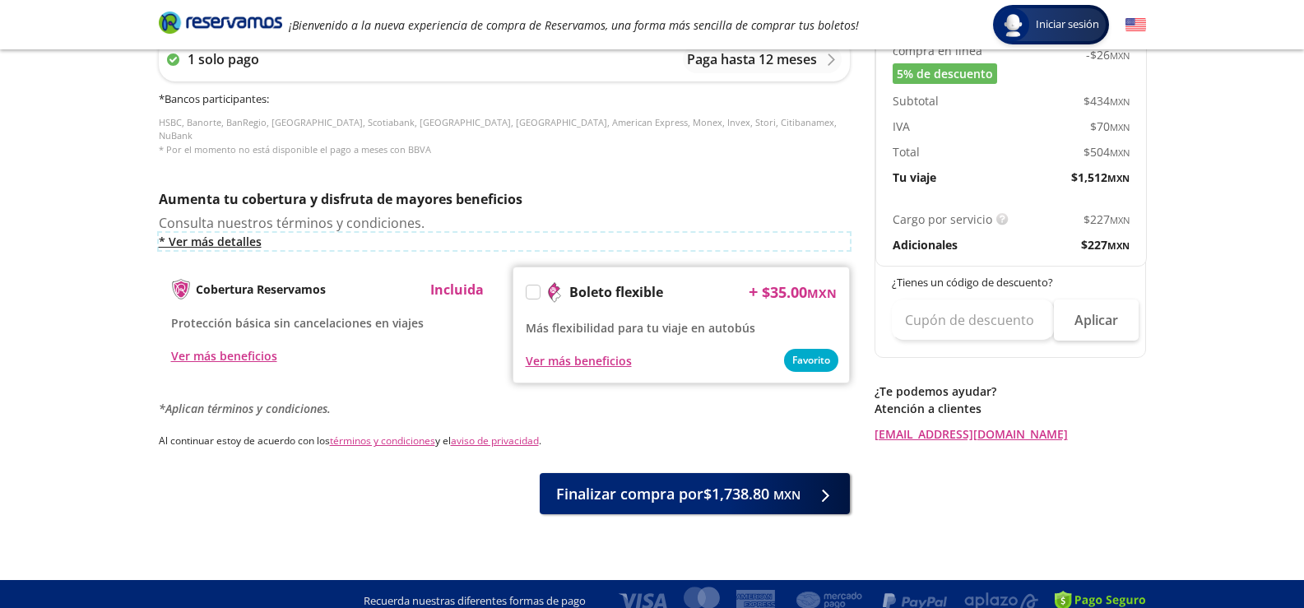
click at [217, 233] on link "* Ver más detalles" at bounding box center [504, 241] width 691 height 17
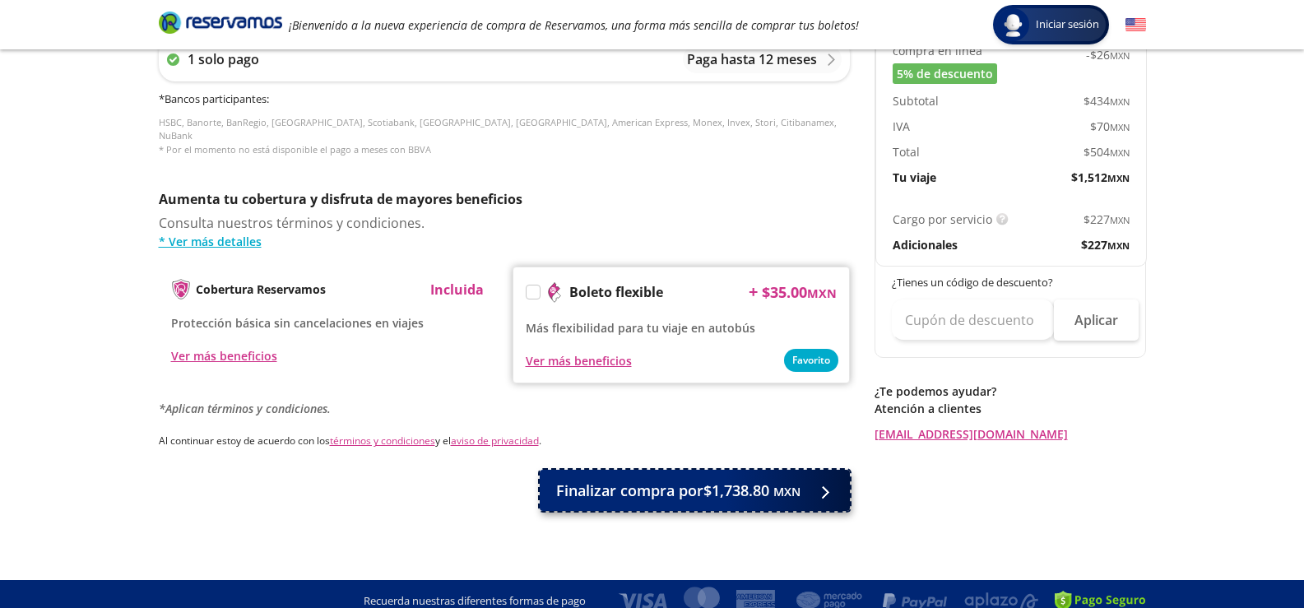
click at [738, 487] on span "Finalizar compra por $1,738.80 MXN" at bounding box center [678, 491] width 244 height 22
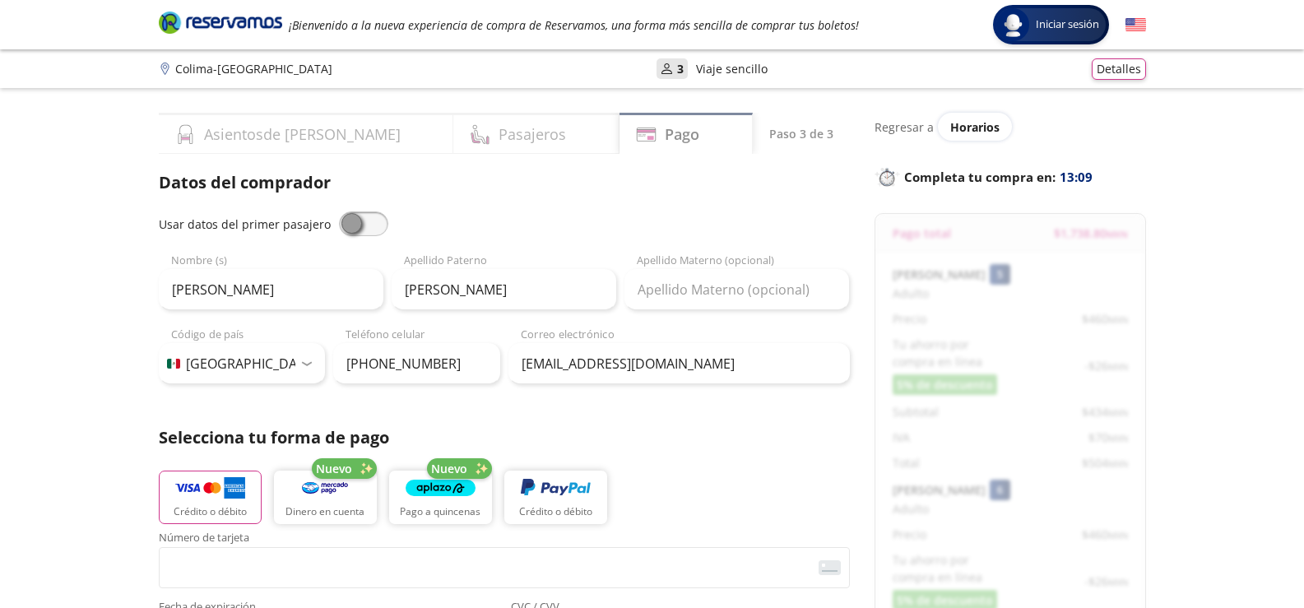
scroll to position [854, 0]
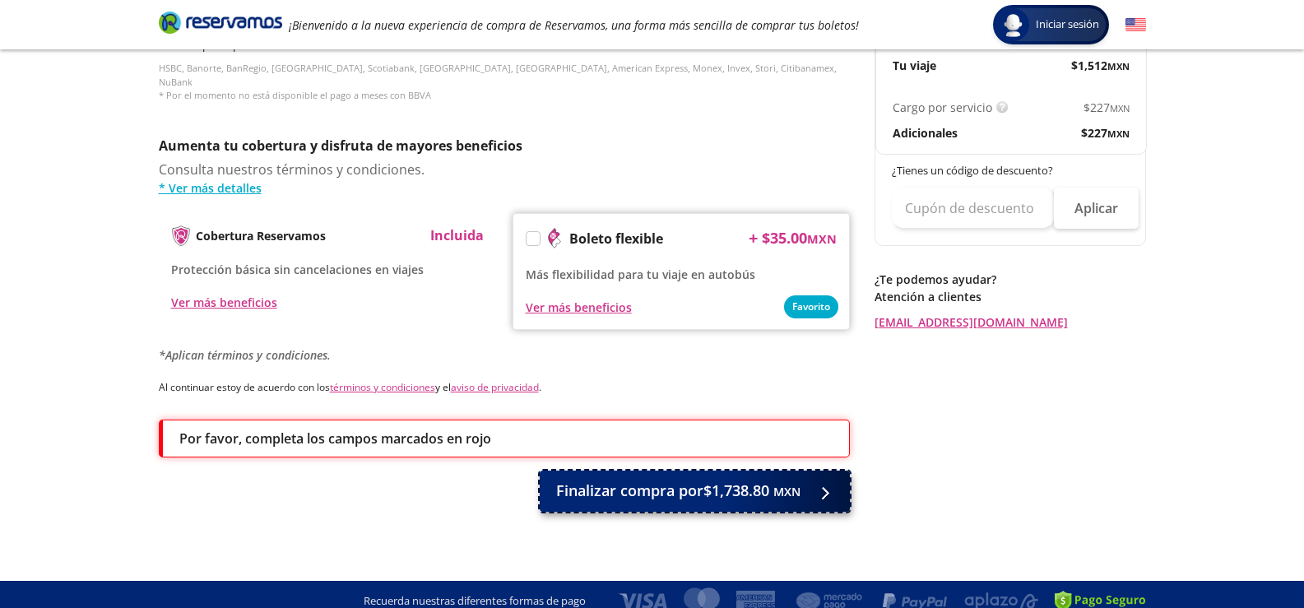
click at [699, 481] on span "Finalizar compra por $1,738.80 MXN" at bounding box center [678, 491] width 244 height 22
click at [832, 487] on icon at bounding box center [838, 493] width 12 height 12
click at [830, 481] on div at bounding box center [821, 491] width 25 height 21
click at [704, 480] on span "Finalizar compra por $1,738.80 MXN" at bounding box center [678, 491] width 244 height 22
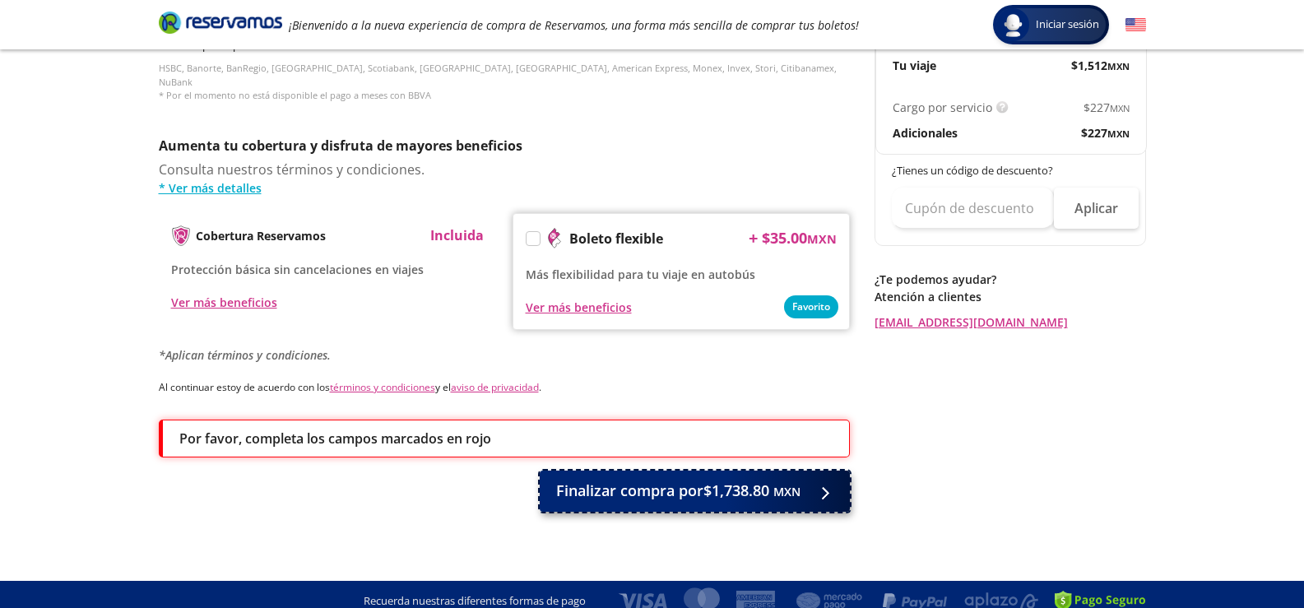
click at [577, 480] on span "Finalizar compra por $1,738.80 MXN" at bounding box center [678, 491] width 244 height 22
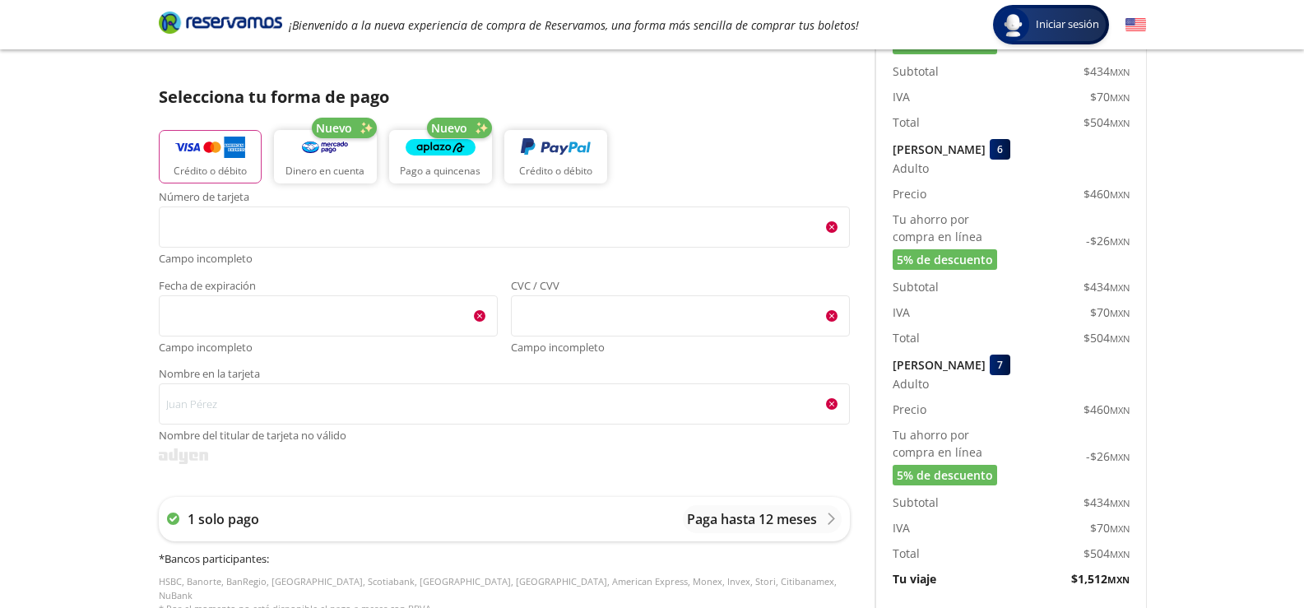
scroll to position [304, 0]
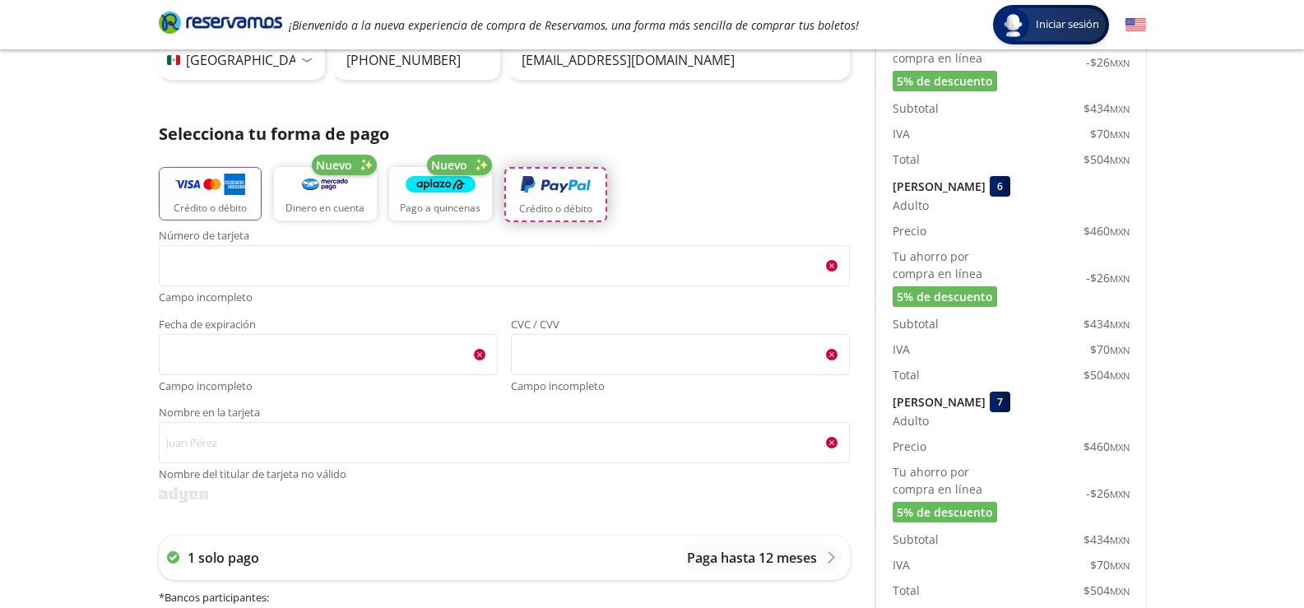
click at [573, 212] on p "Crédito o débito" at bounding box center [555, 209] width 73 height 15
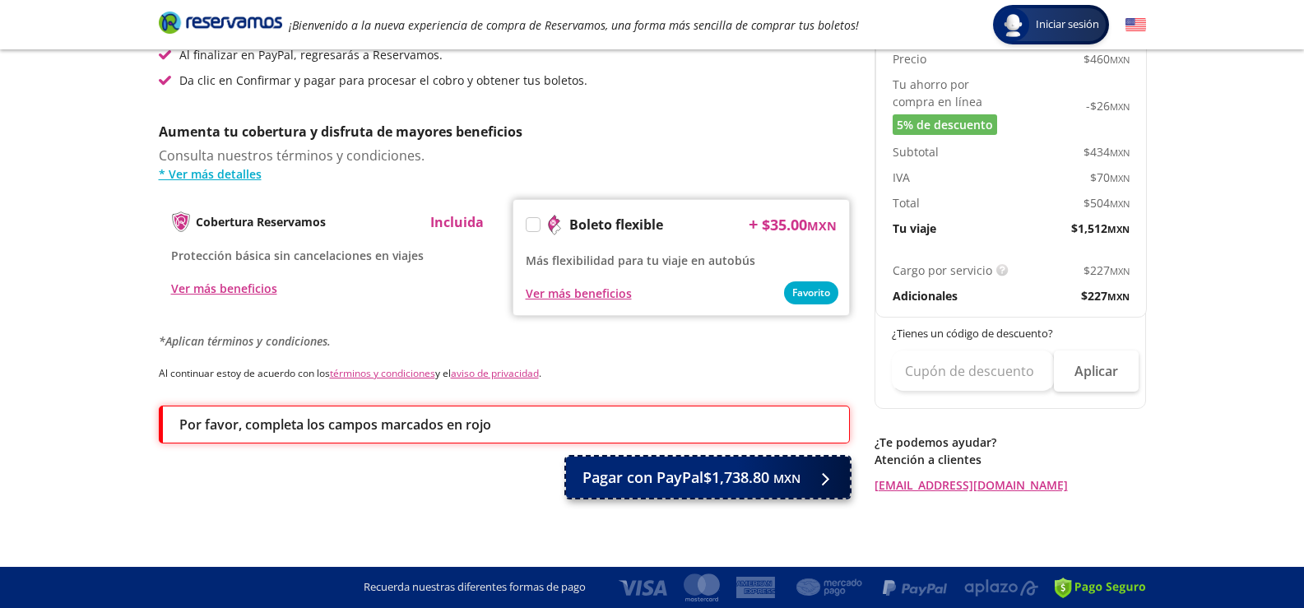
scroll to position [691, 0]
click at [699, 480] on span "Pagar con PayPal $1,738.80 MXN" at bounding box center [692, 478] width 218 height 22
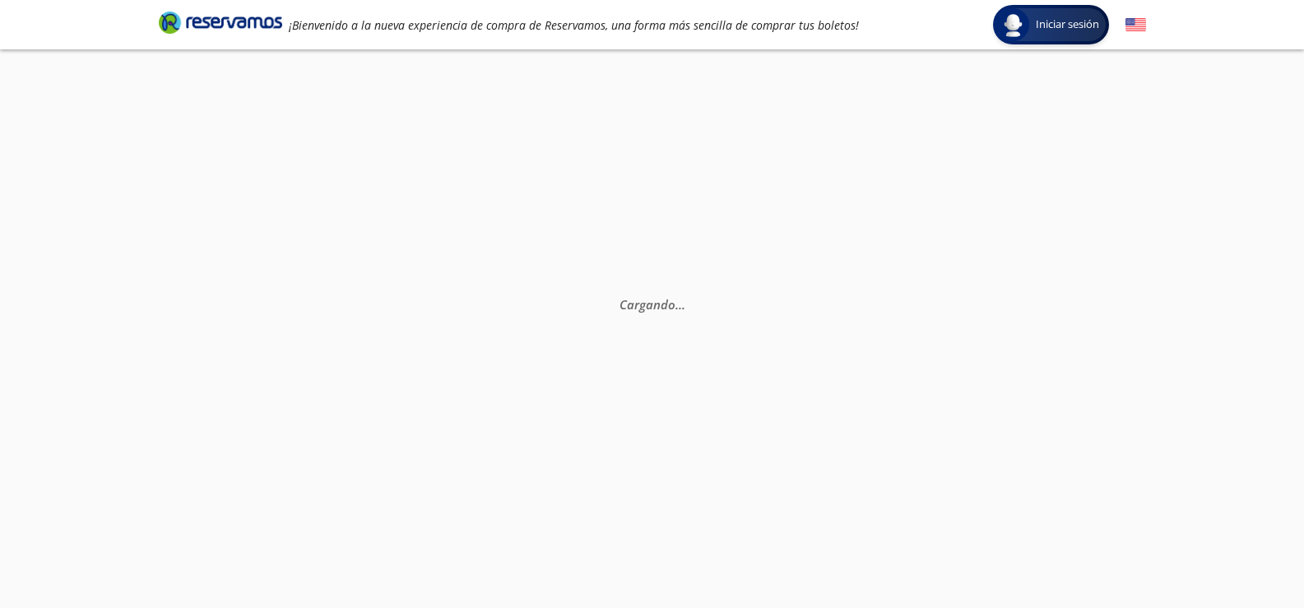
scroll to position [0, 0]
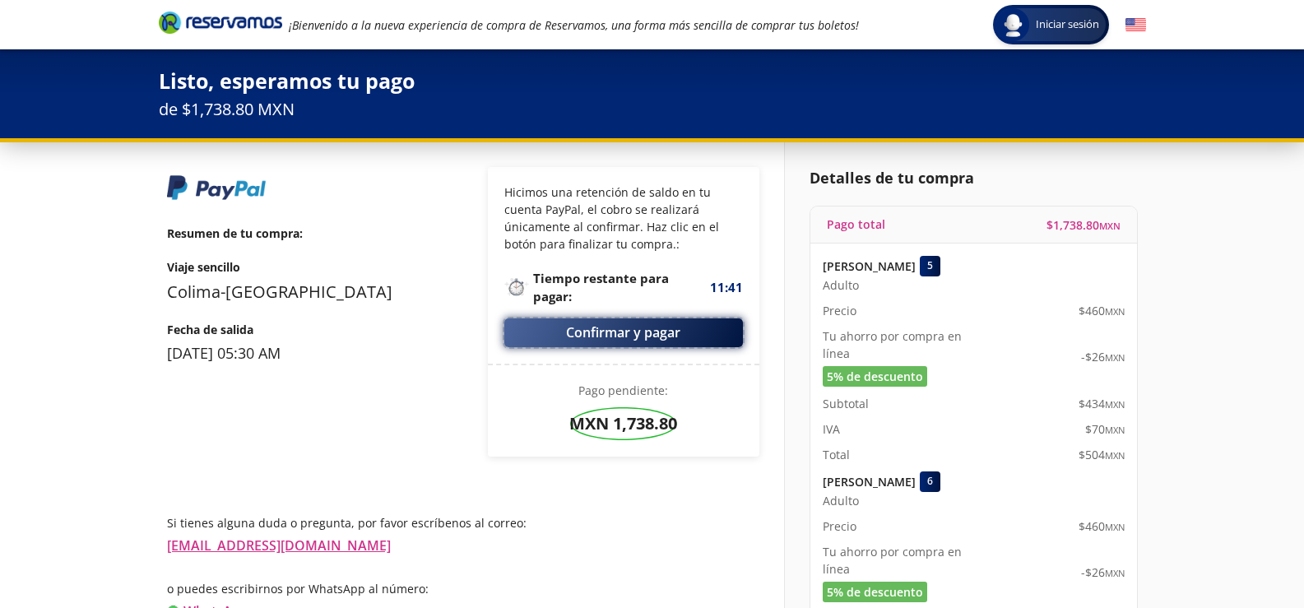
click at [618, 333] on button "Confirmar y pagar" at bounding box center [623, 332] width 239 height 29
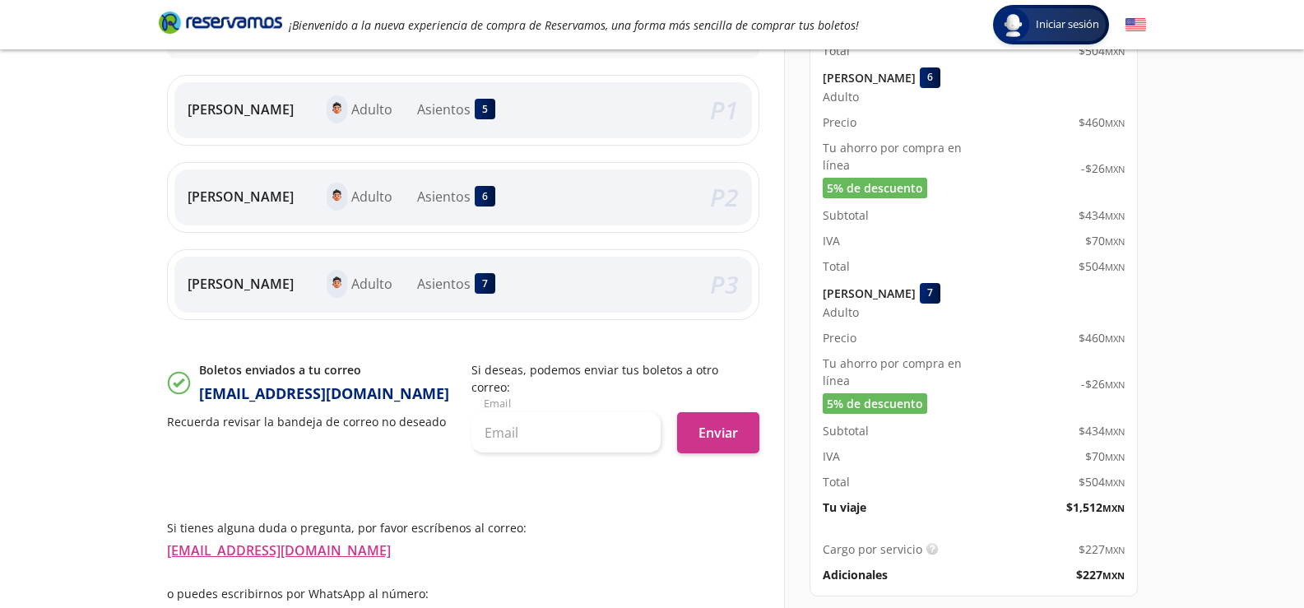
scroll to position [411, 0]
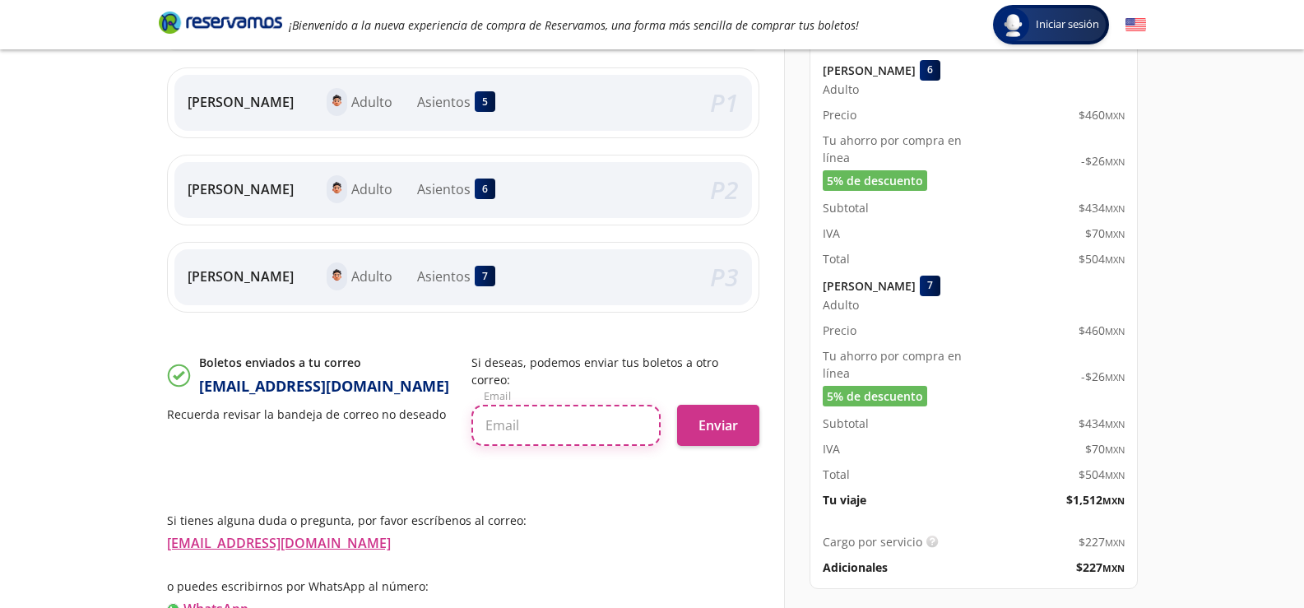
click at [542, 405] on input "text" at bounding box center [565, 425] width 189 height 41
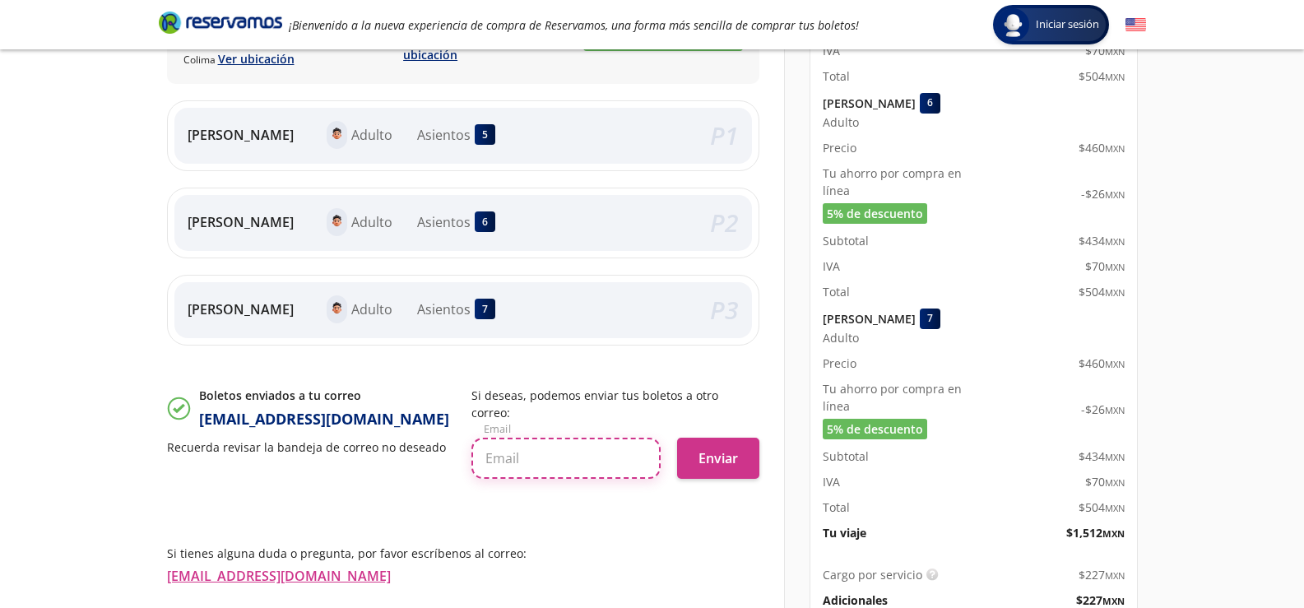
scroll to position [228, 0]
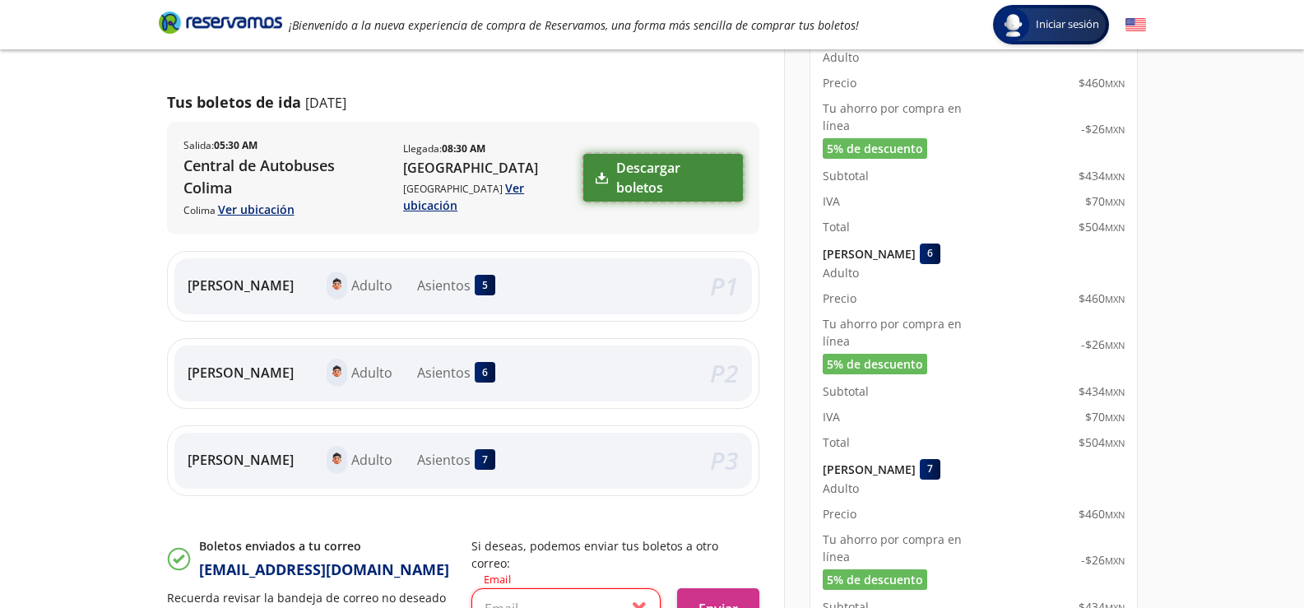
click at [600, 172] on icon at bounding box center [602, 178] width 12 height 12
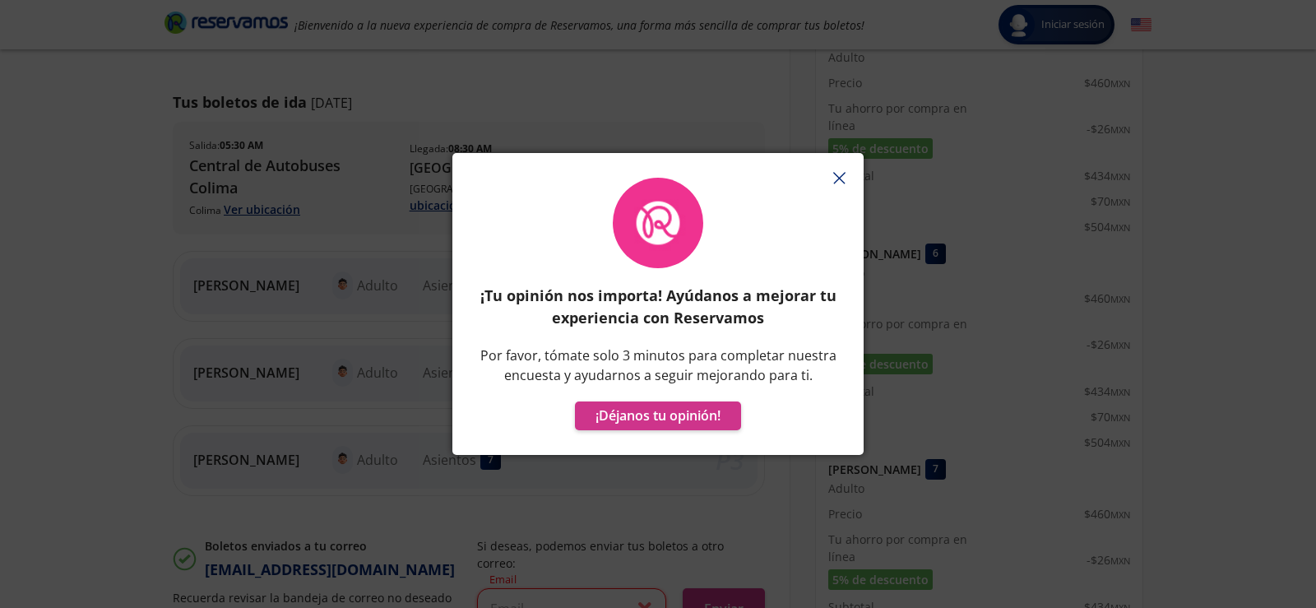
click at [843, 178] on icon "button" at bounding box center [839, 178] width 12 height 12
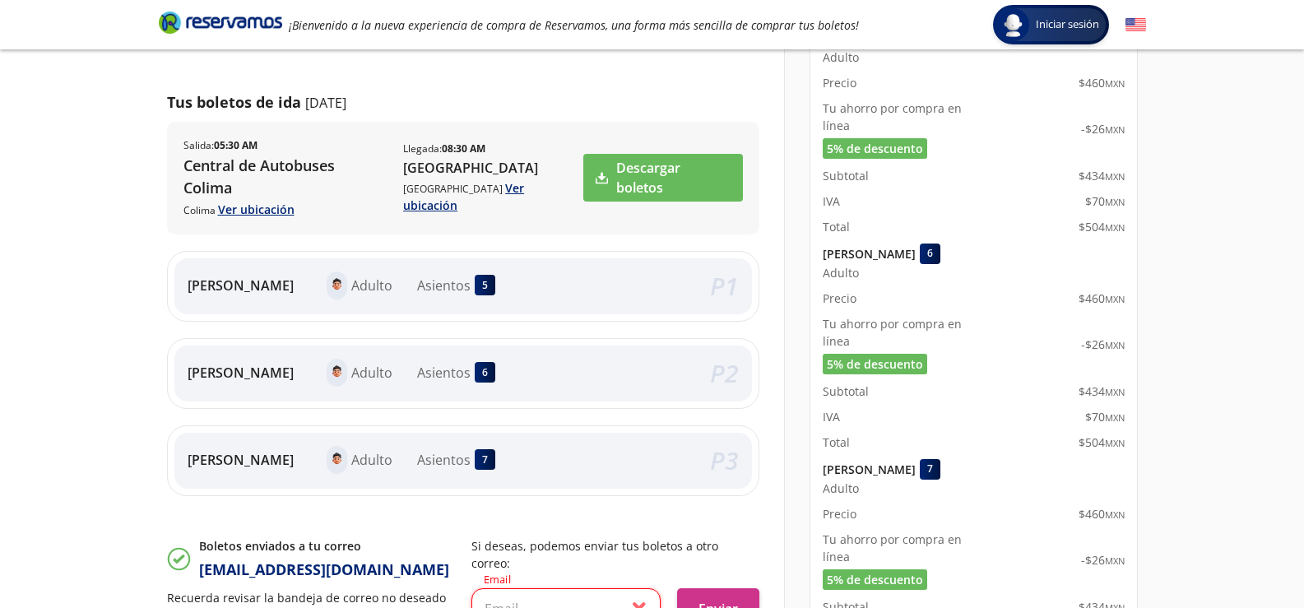
scroll to position [0, 0]
